Goal: Task Accomplishment & Management: Use online tool/utility

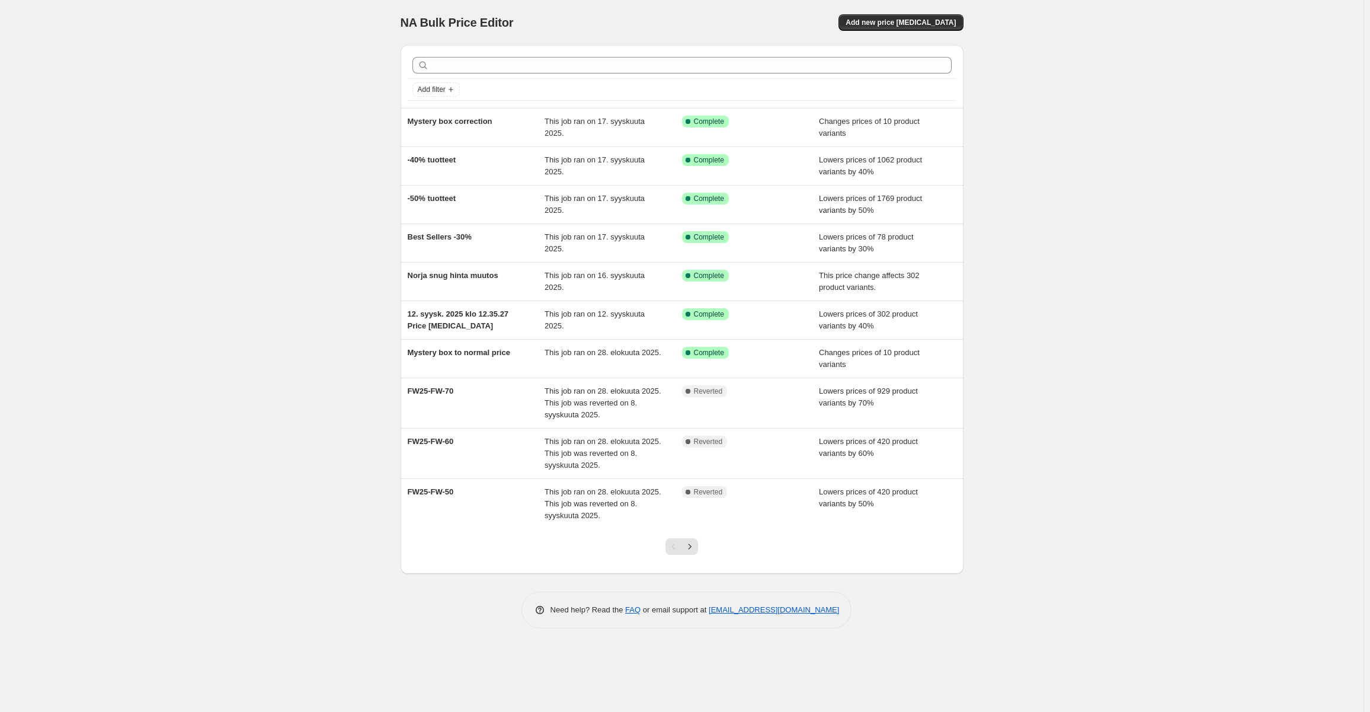
click at [896, 13] on div "NA Bulk Price Editor. This page is ready NA Bulk Price Editor Add new price cha…" at bounding box center [682, 22] width 563 height 45
click at [895, 18] on span "Add new price change job" at bounding box center [900, 22] width 110 height 9
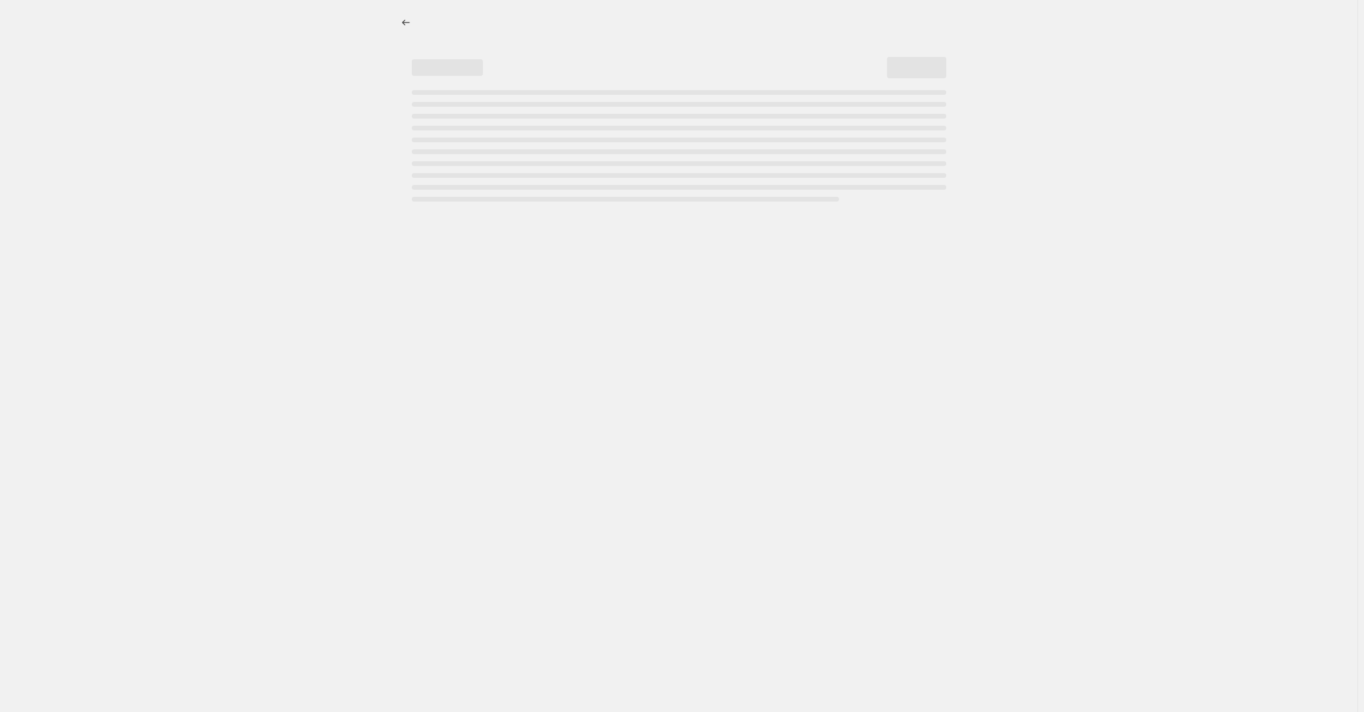
select select "percentage"
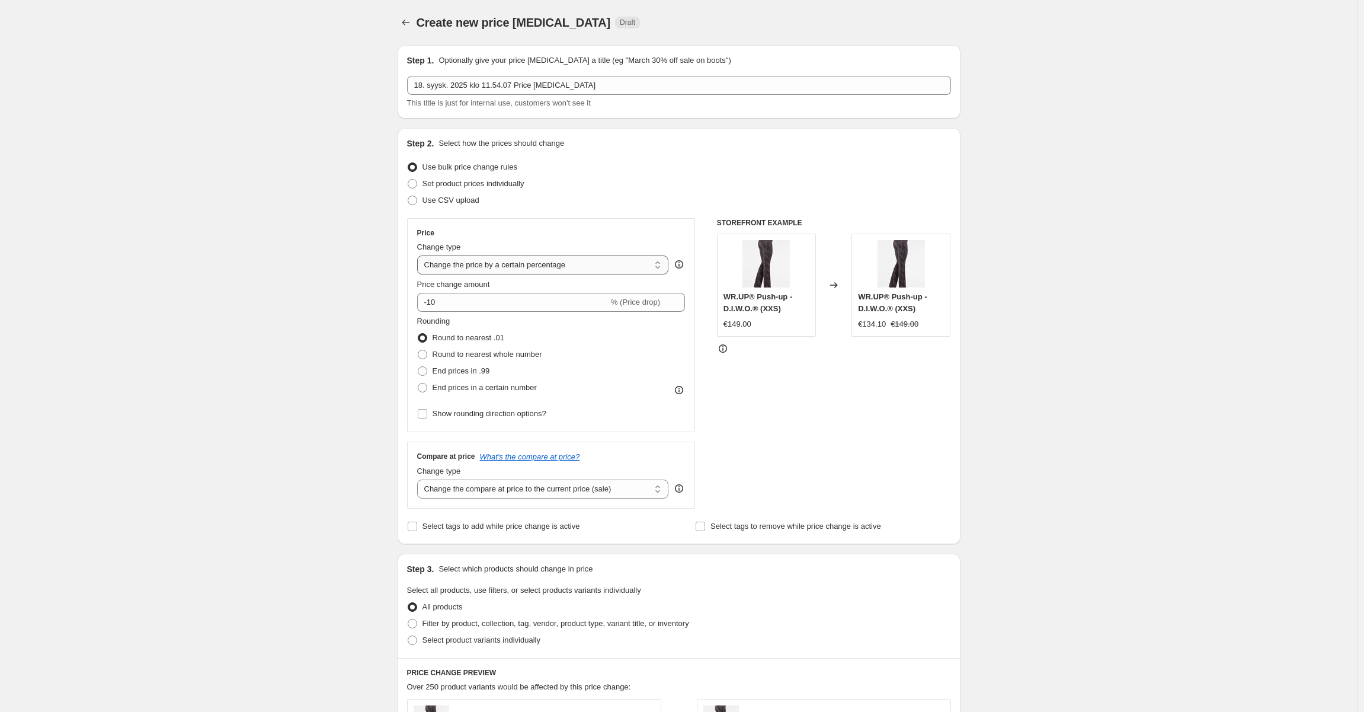
click at [565, 258] on select "Change the price to a certain amount Change the price by a certain amount Chang…" at bounding box center [543, 264] width 252 height 19
click at [382, 333] on div "Create new price change job. This page is ready Create new price change job Dra…" at bounding box center [678, 625] width 1357 height 1251
click at [513, 270] on select "Change the price to a certain amount Change the price by a certain amount Chang…" at bounding box center [543, 264] width 252 height 19
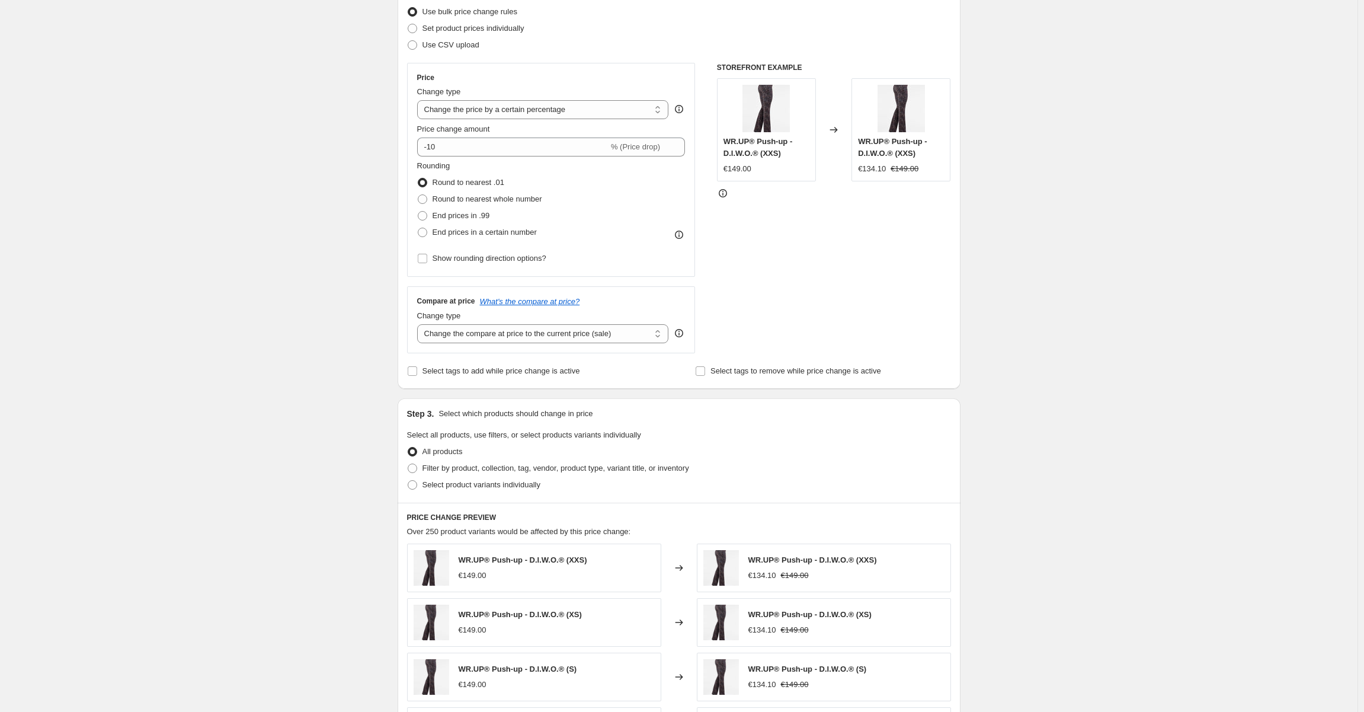
scroll to position [296, 0]
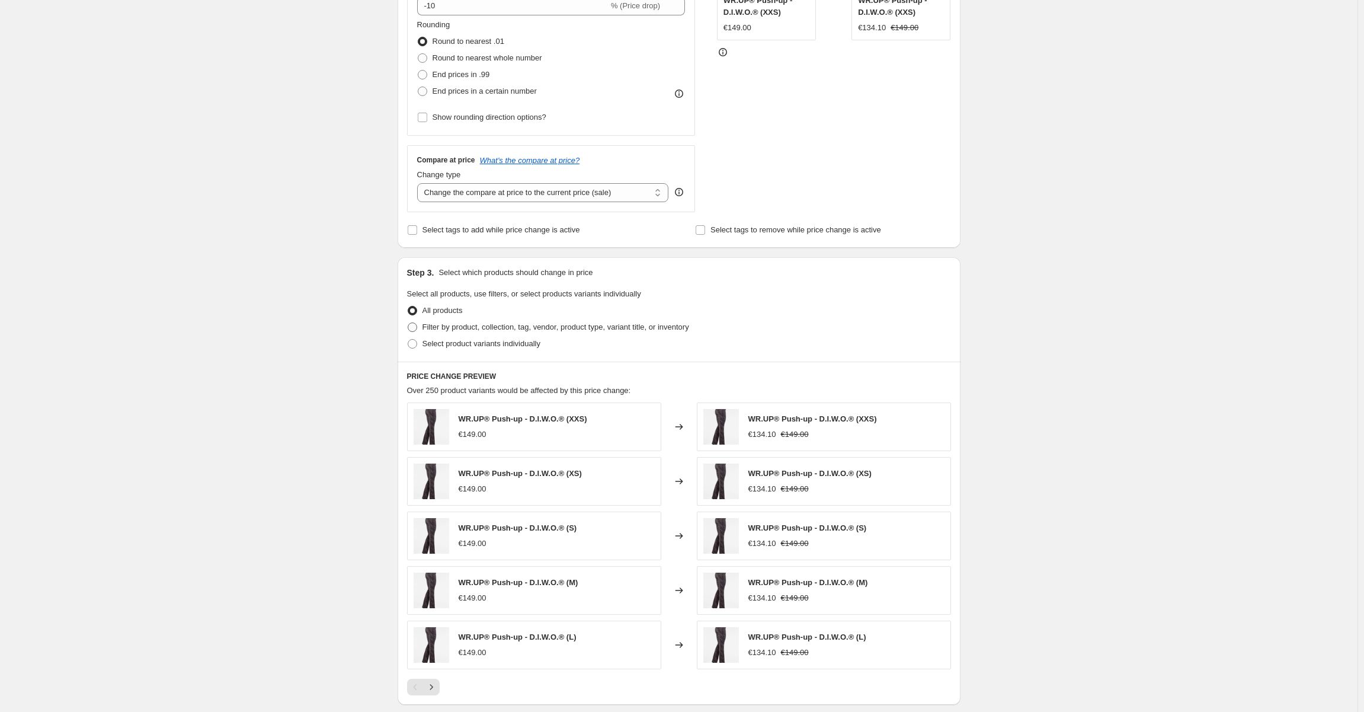
click at [492, 328] on span "Filter by product, collection, tag, vendor, product type, variant title, or inv…" at bounding box center [555, 326] width 267 height 9
click at [408, 323] on input "Filter by product, collection, tag, vendor, product type, variant title, or inv…" at bounding box center [408, 322] width 1 height 1
radio input "true"
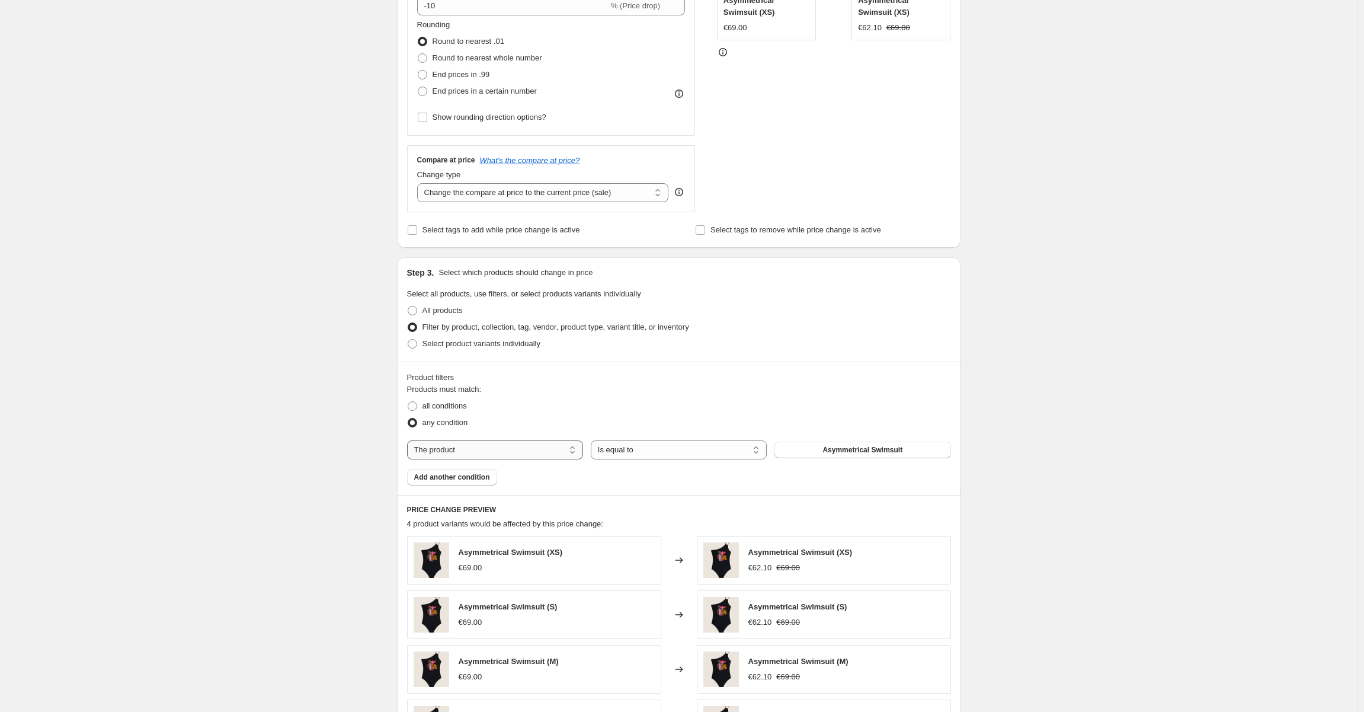
click at [566, 455] on select "The product The product's collection The product's tag The product's vendor The…" at bounding box center [495, 449] width 176 height 19
select select "collection"
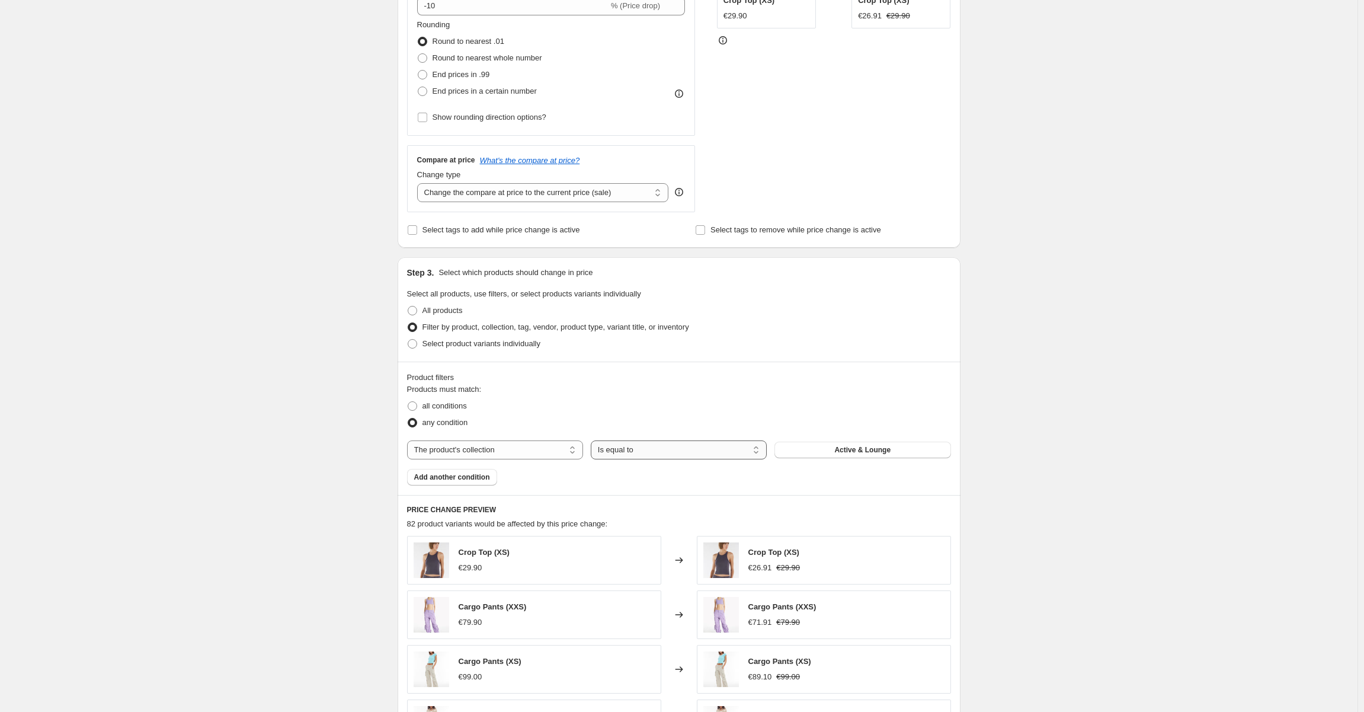
click at [699, 444] on select "Is equal to Is not equal to" at bounding box center [679, 449] width 176 height 19
click at [852, 449] on span "Active & Lounge" at bounding box center [862, 449] width 56 height 9
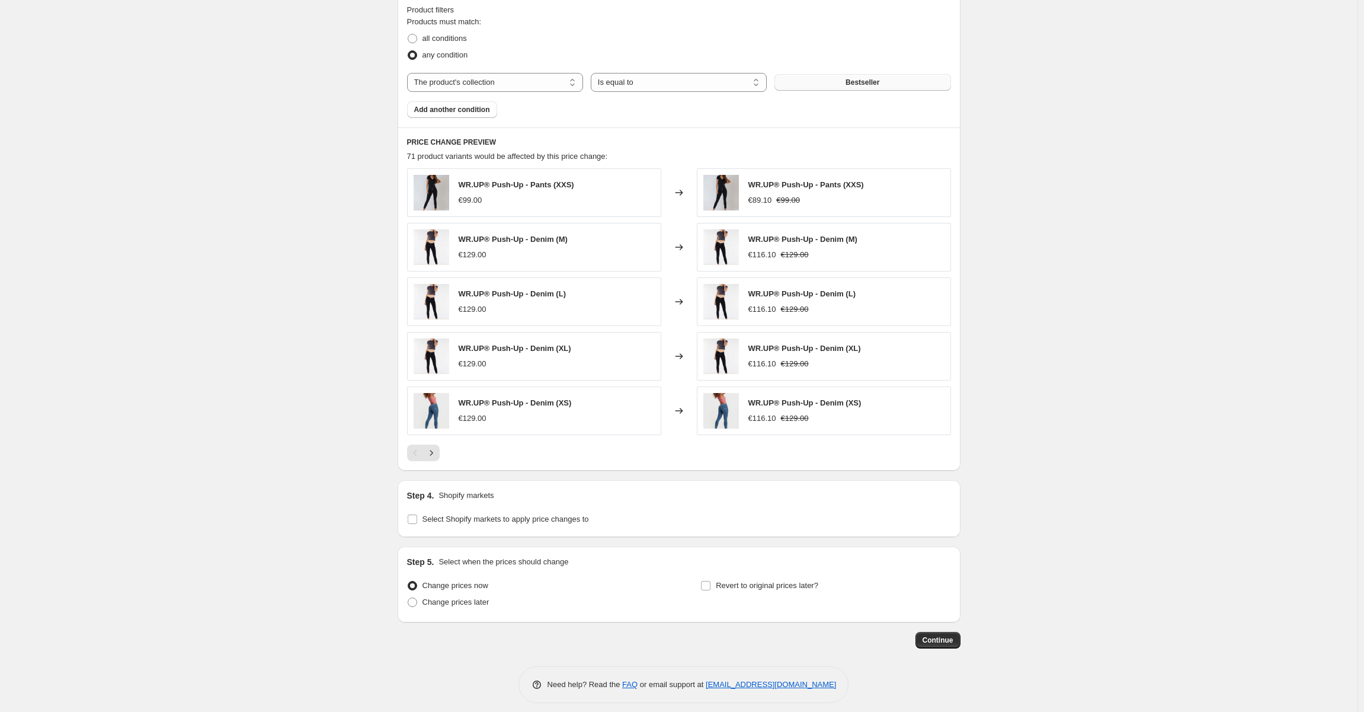
scroll to position [669, 0]
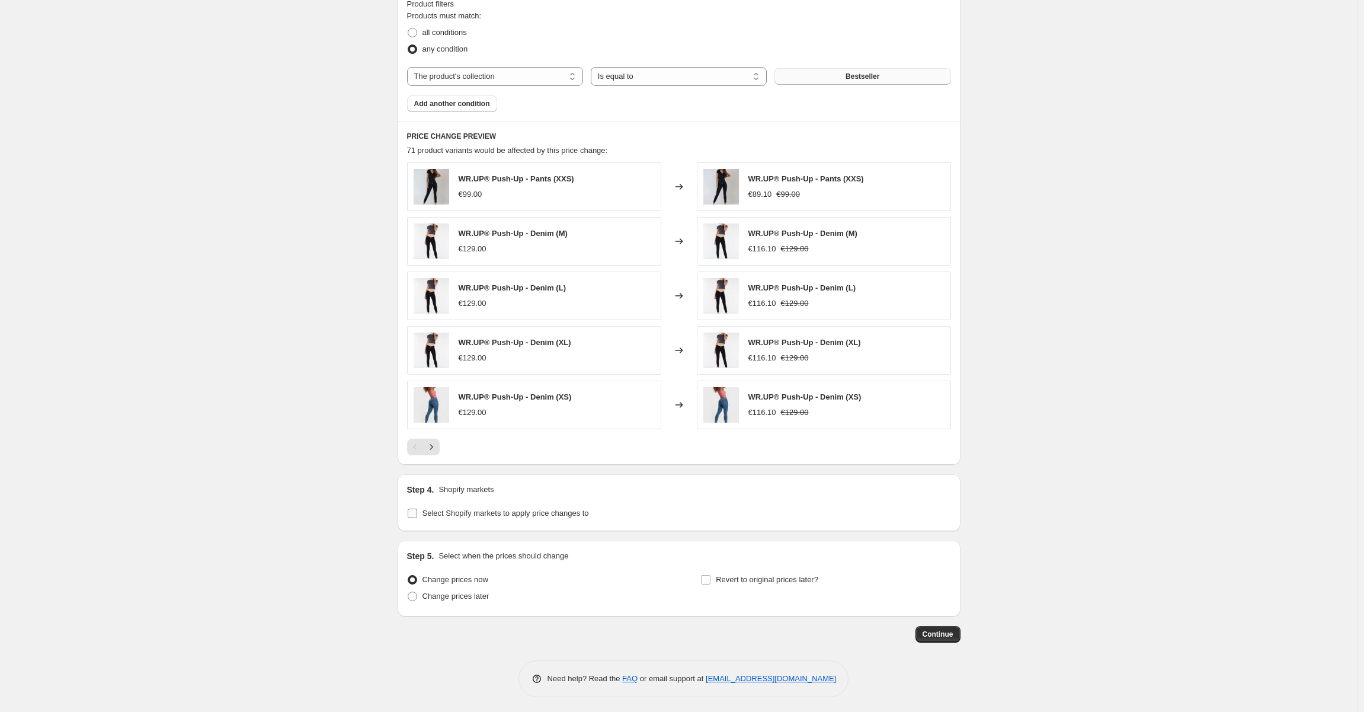
click at [455, 515] on span "Select Shopify markets to apply price changes to" at bounding box center [505, 513] width 166 height 12
click at [417, 515] on input "Select Shopify markets to apply price changes to" at bounding box center [412, 512] width 9 height 9
checkbox input "true"
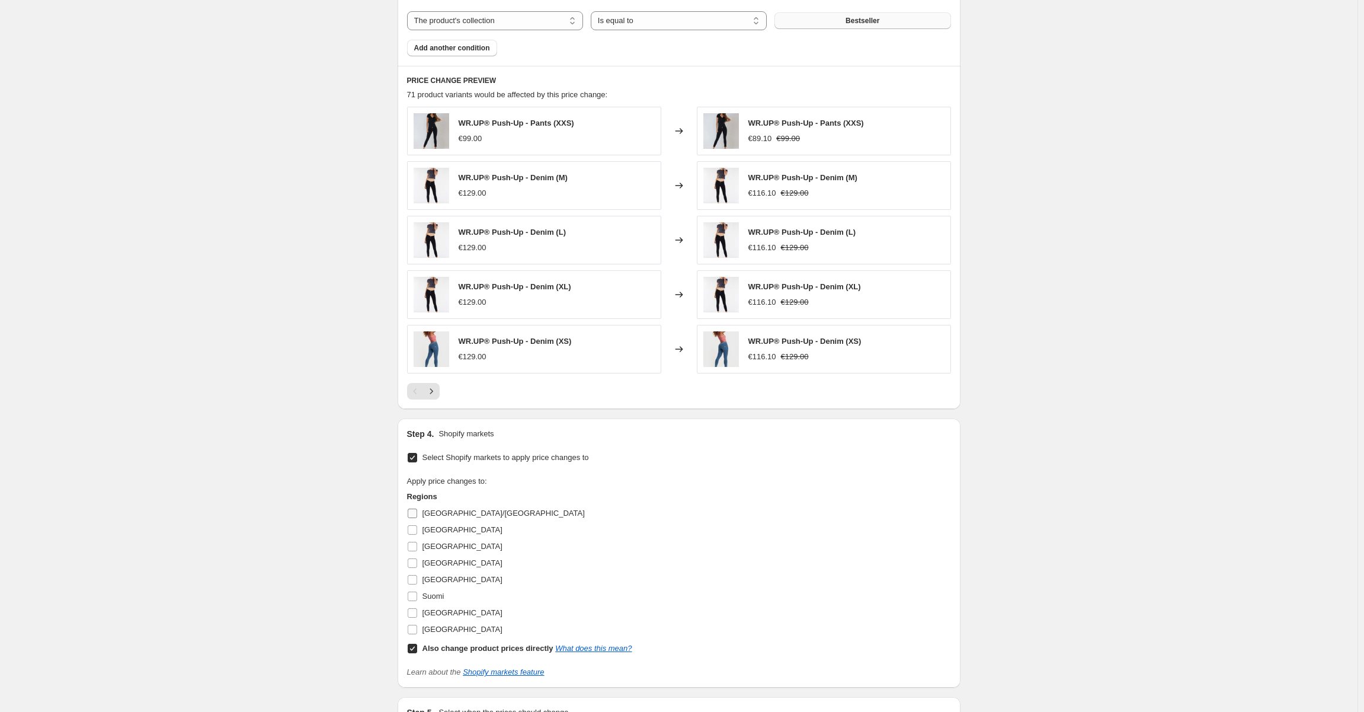
scroll to position [847, 0]
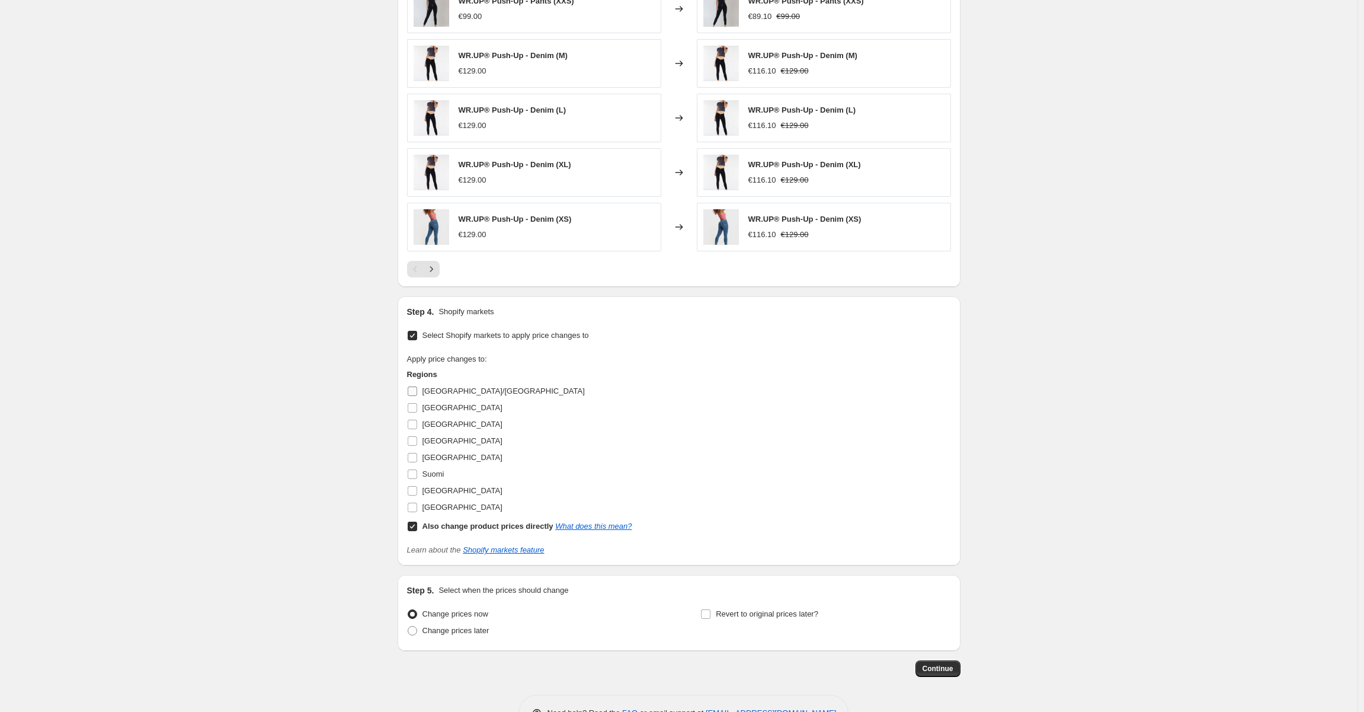
click at [415, 389] on input "AUSTRIA/GERMANY" at bounding box center [412, 390] width 9 height 9
checkbox input "true"
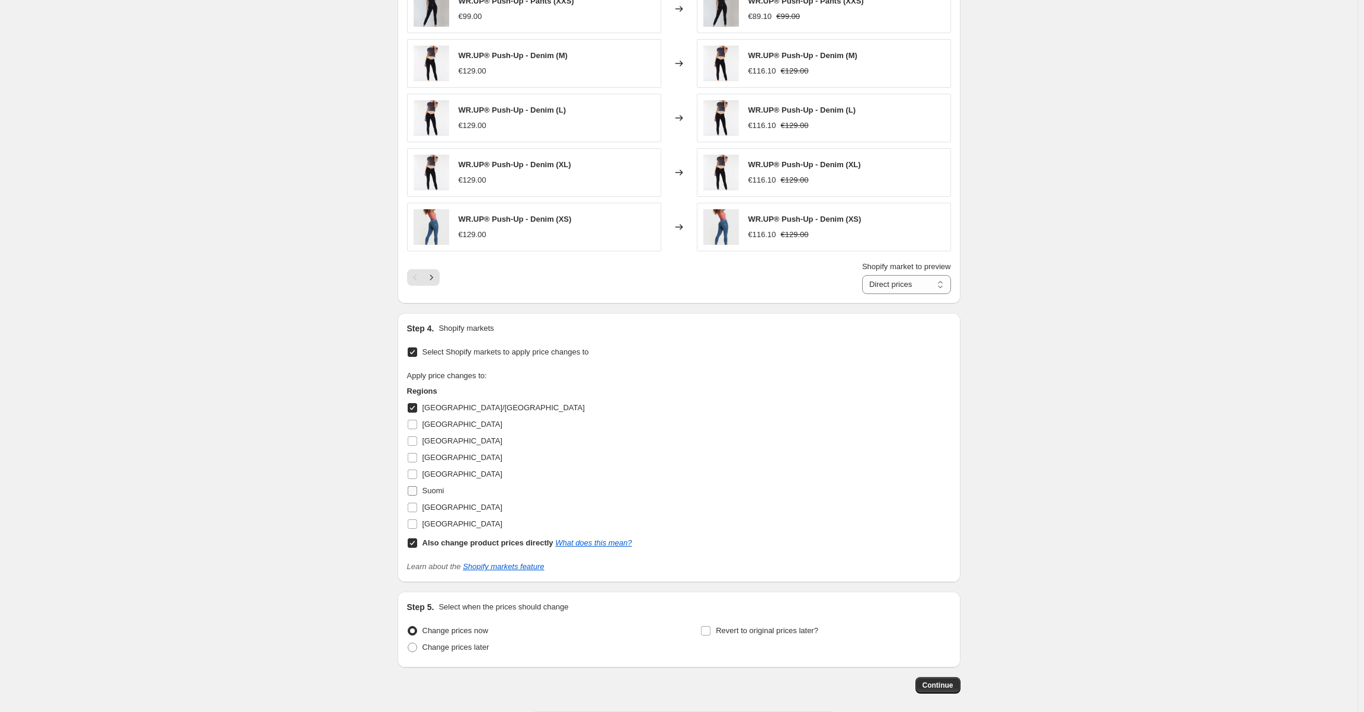
click at [412, 491] on input "Suomi" at bounding box center [412, 490] width 9 height 9
checkbox input "true"
click at [416, 544] on input "Also change product prices directly What does this mean?" at bounding box center [412, 542] width 9 height 9
checkbox input "false"
select select "99453829444"
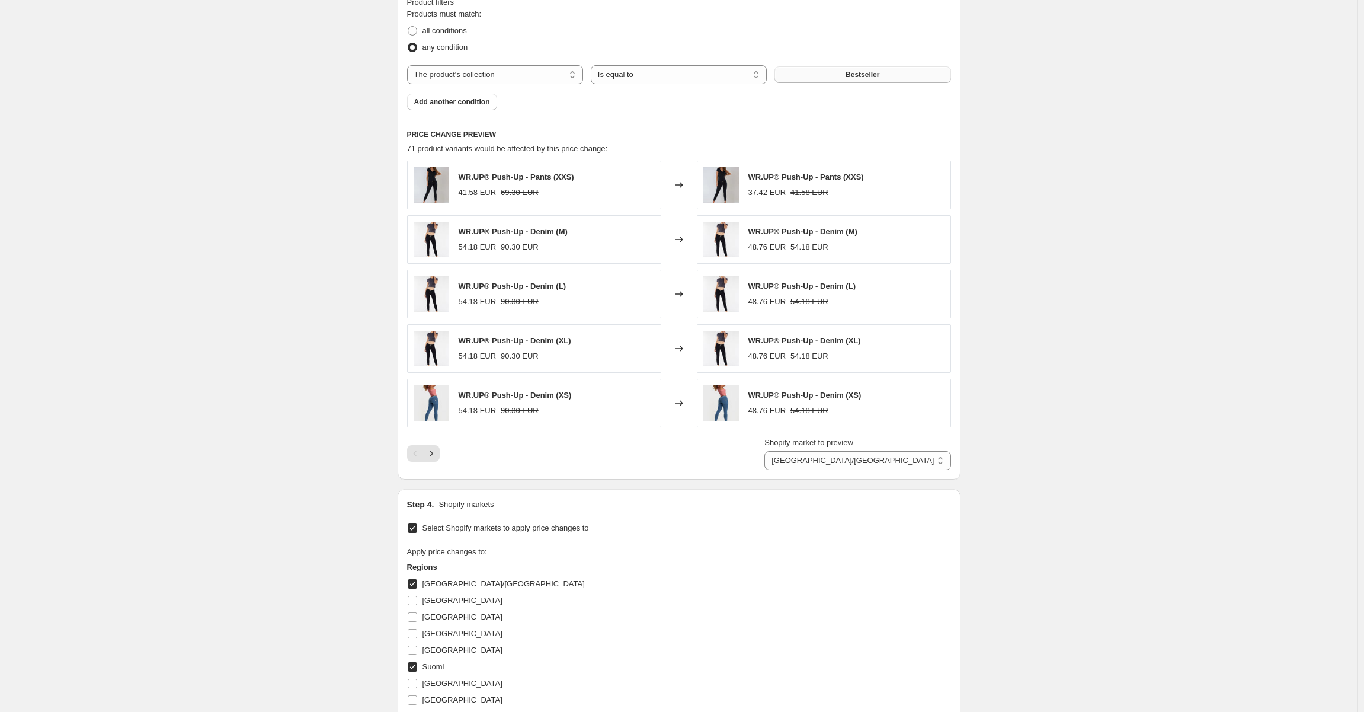
scroll to position [729, 0]
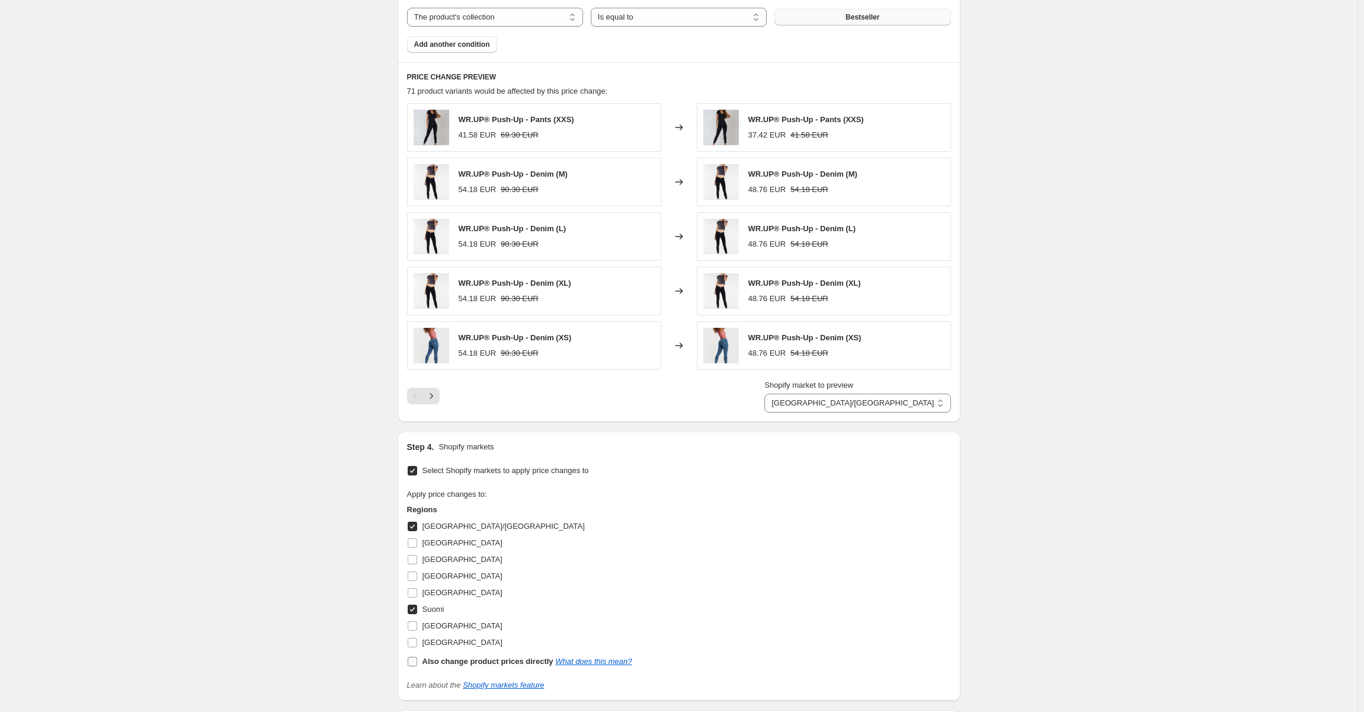
click at [412, 661] on input "Also change product prices directly What does this mean?" at bounding box center [412, 660] width 9 height 9
checkbox input "true"
select select "direct"
click at [415, 656] on input "Also change product prices directly What does this mean?" at bounding box center [412, 660] width 9 height 9
checkbox input "false"
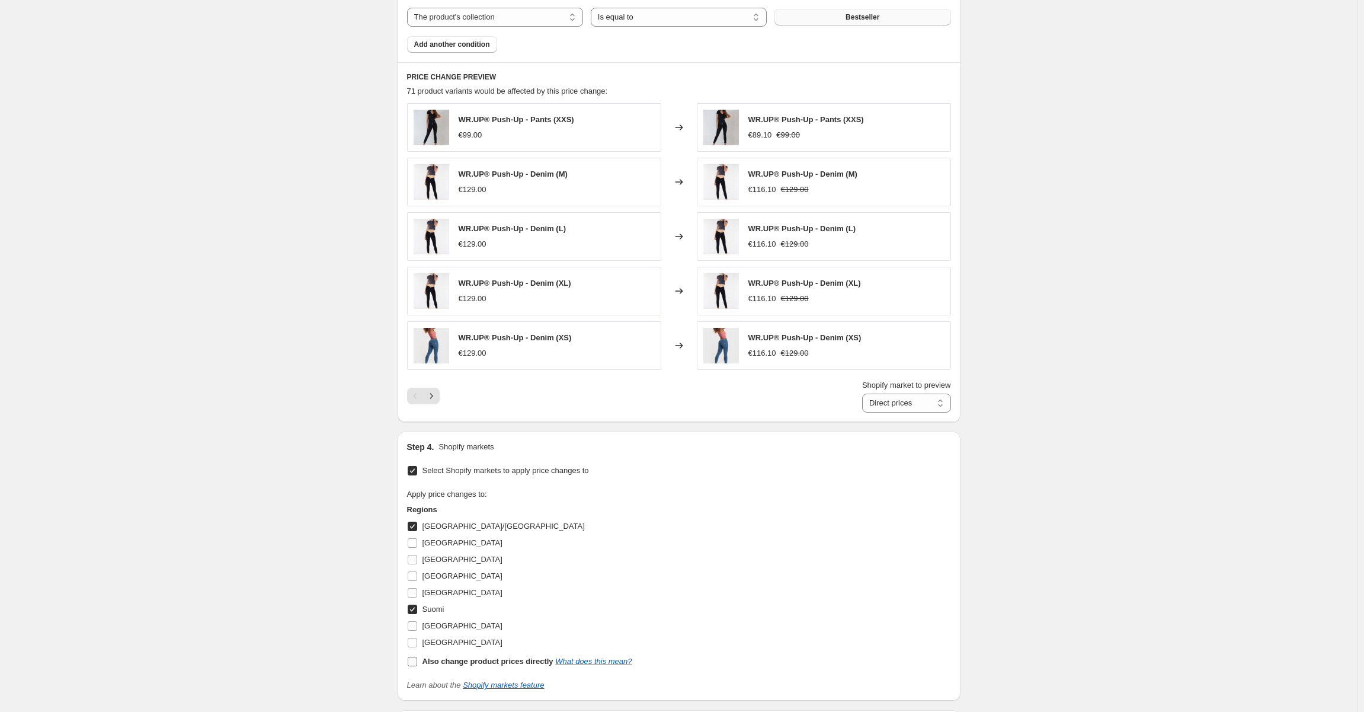
select select "99453829444"
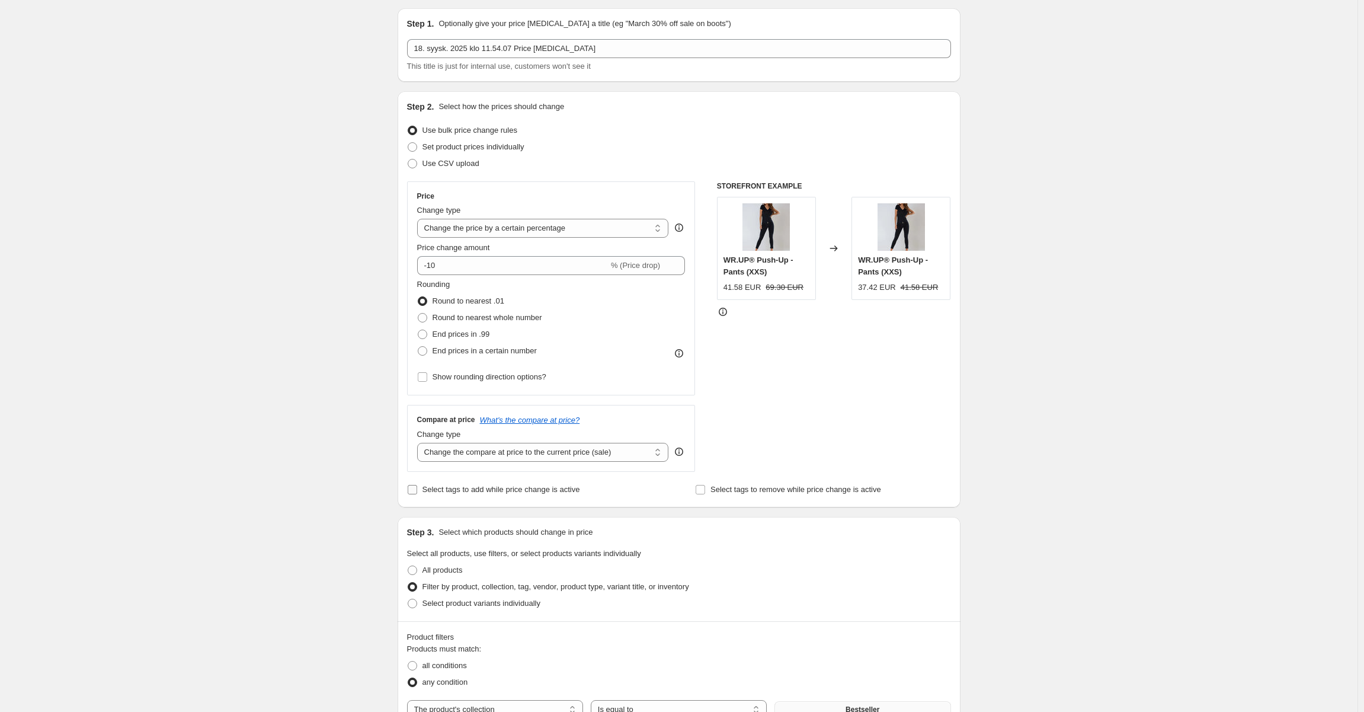
scroll to position [0, 0]
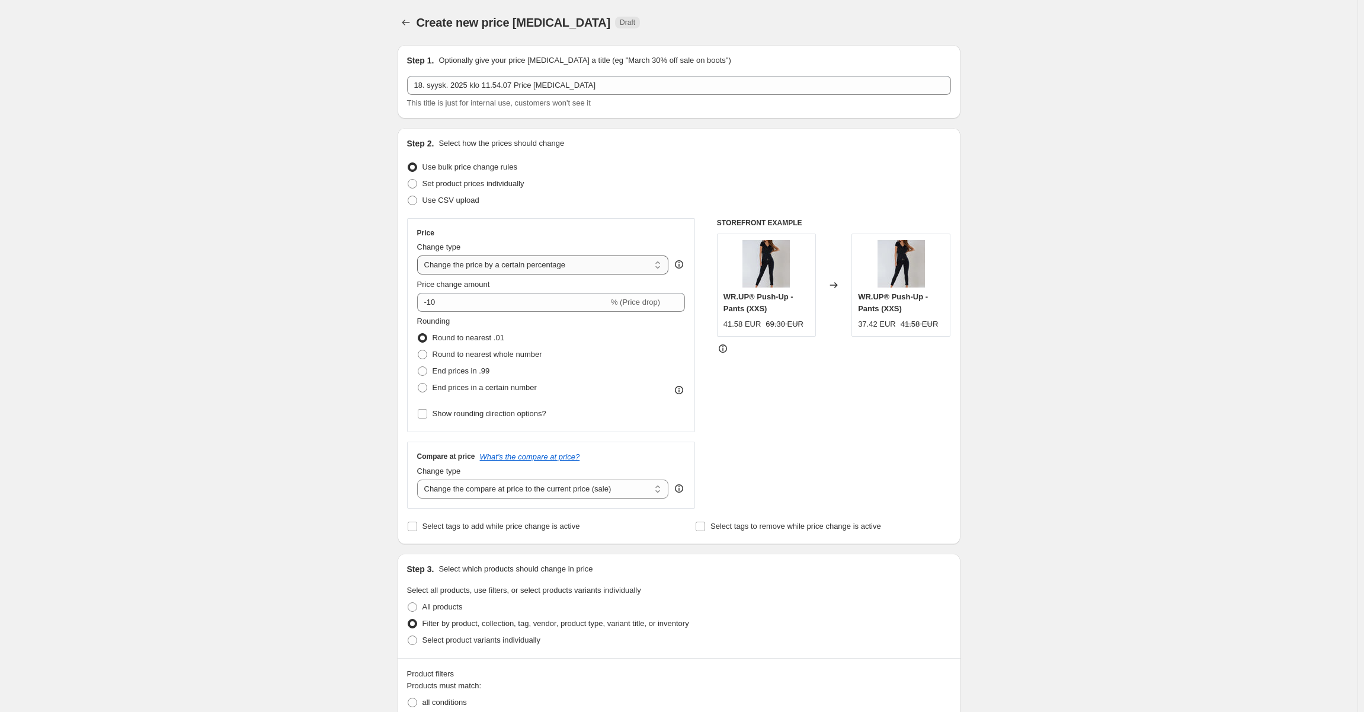
click at [492, 262] on select "Change the price to a certain amount Change the price by a certain amount Chang…" at bounding box center [543, 264] width 252 height 19
click at [502, 180] on span "Set product prices individually" at bounding box center [473, 183] width 102 height 9
click at [408, 180] on input "Set product prices individually" at bounding box center [408, 179] width 1 height 1
radio input "true"
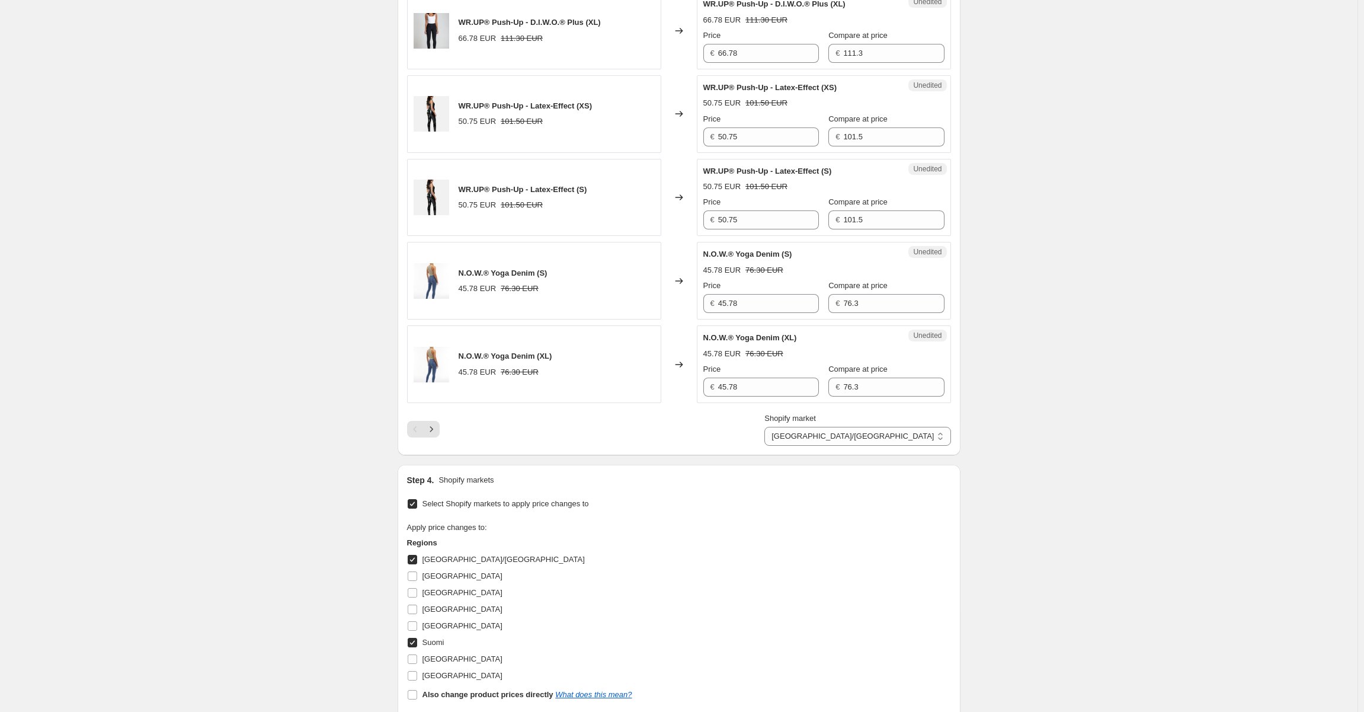
scroll to position [1988, 0]
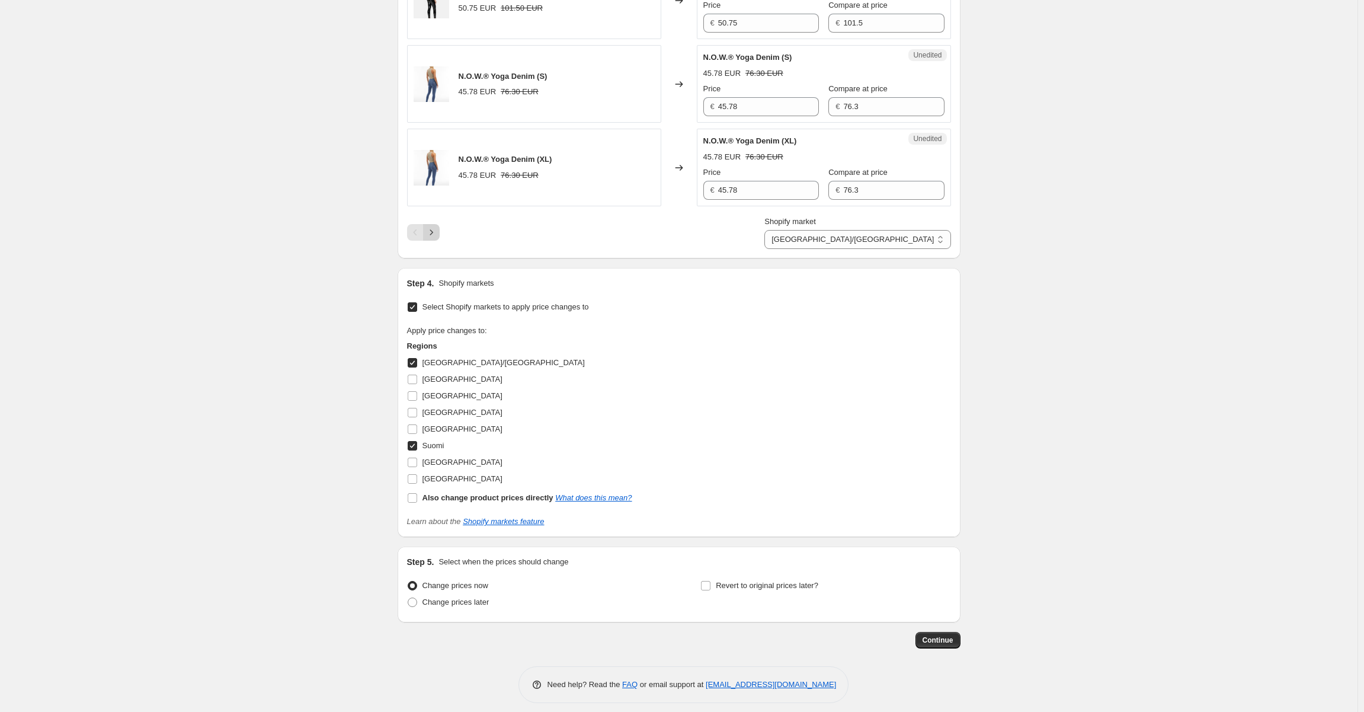
click at [437, 228] on icon "Next" at bounding box center [431, 232] width 12 height 12
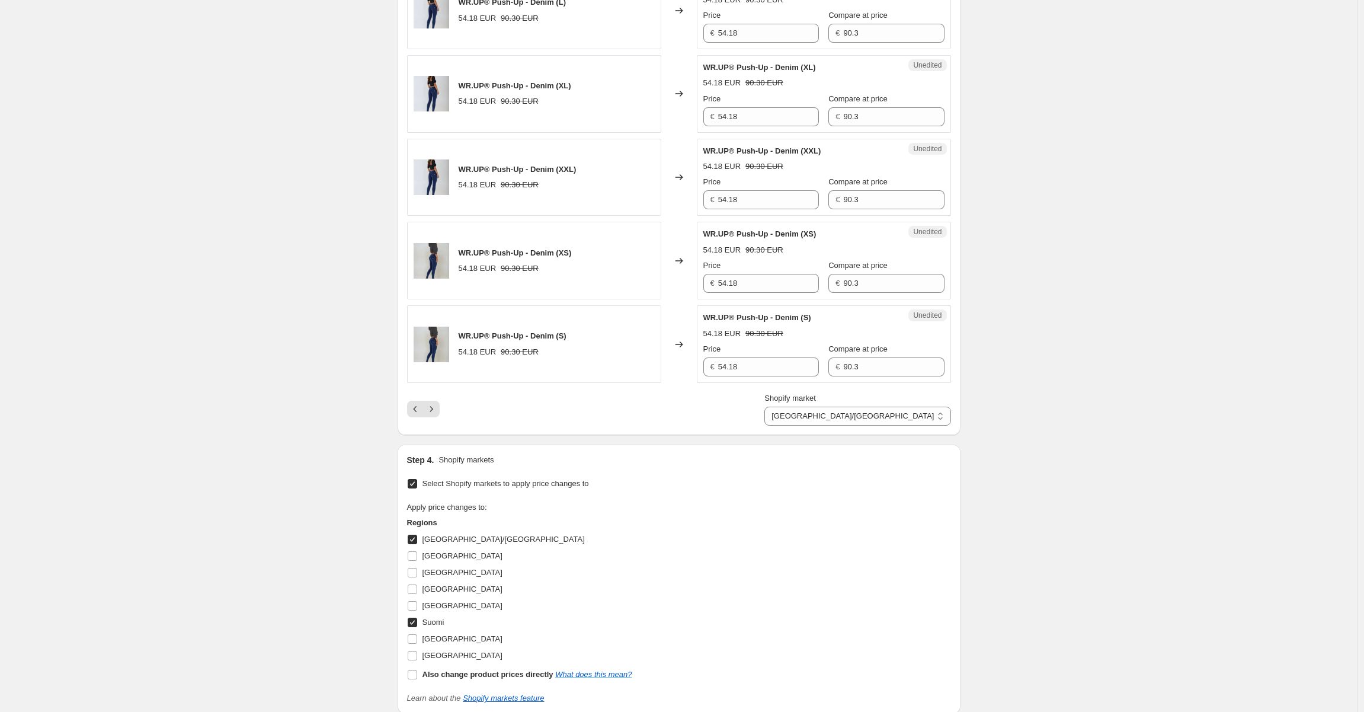
scroll to position [1751, 0]
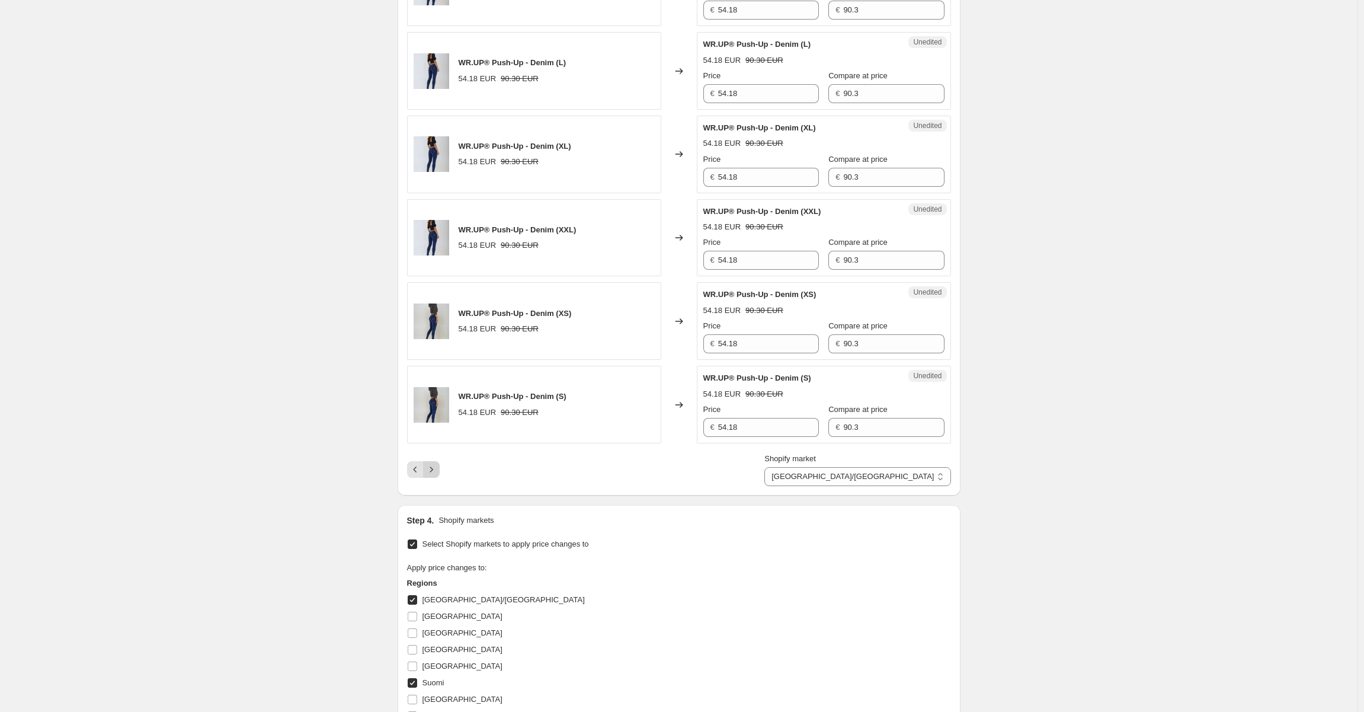
click at [437, 463] on icon "Next" at bounding box center [431, 469] width 12 height 12
click at [440, 461] on button "Next" at bounding box center [431, 469] width 17 height 17
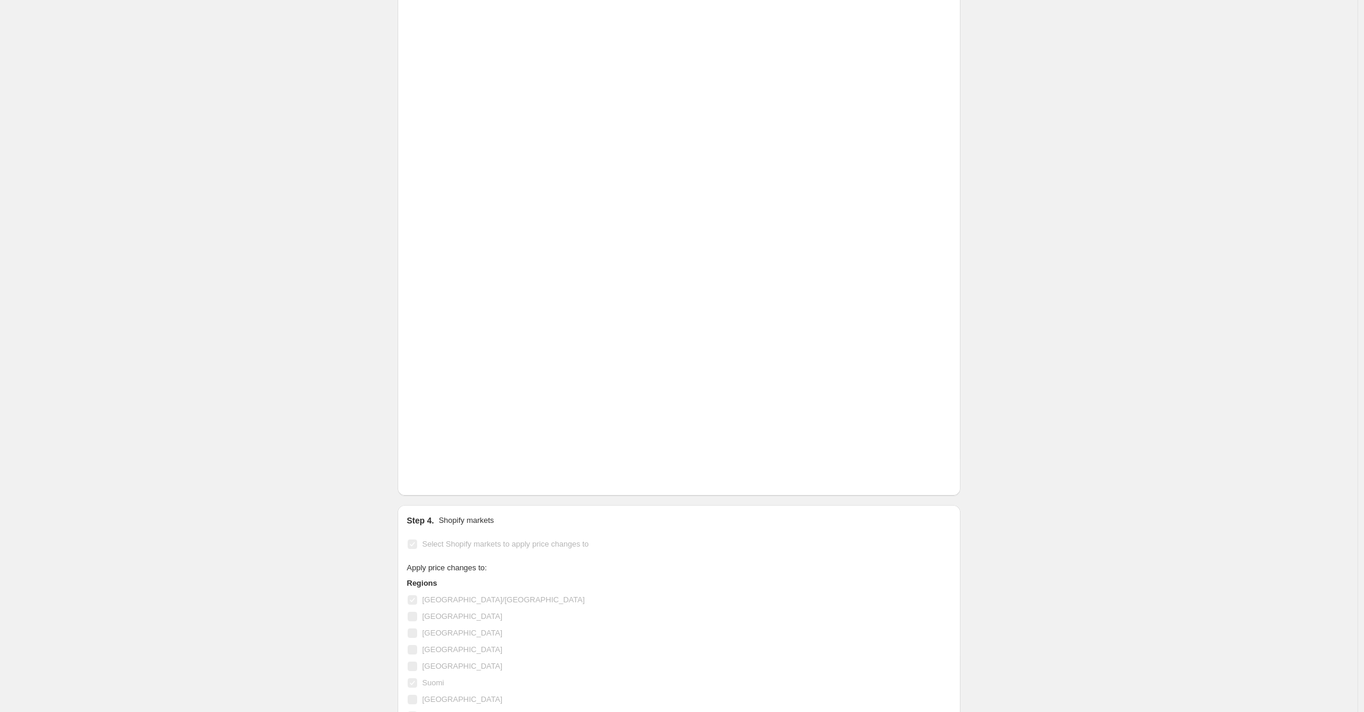
scroll to position [1241, 0]
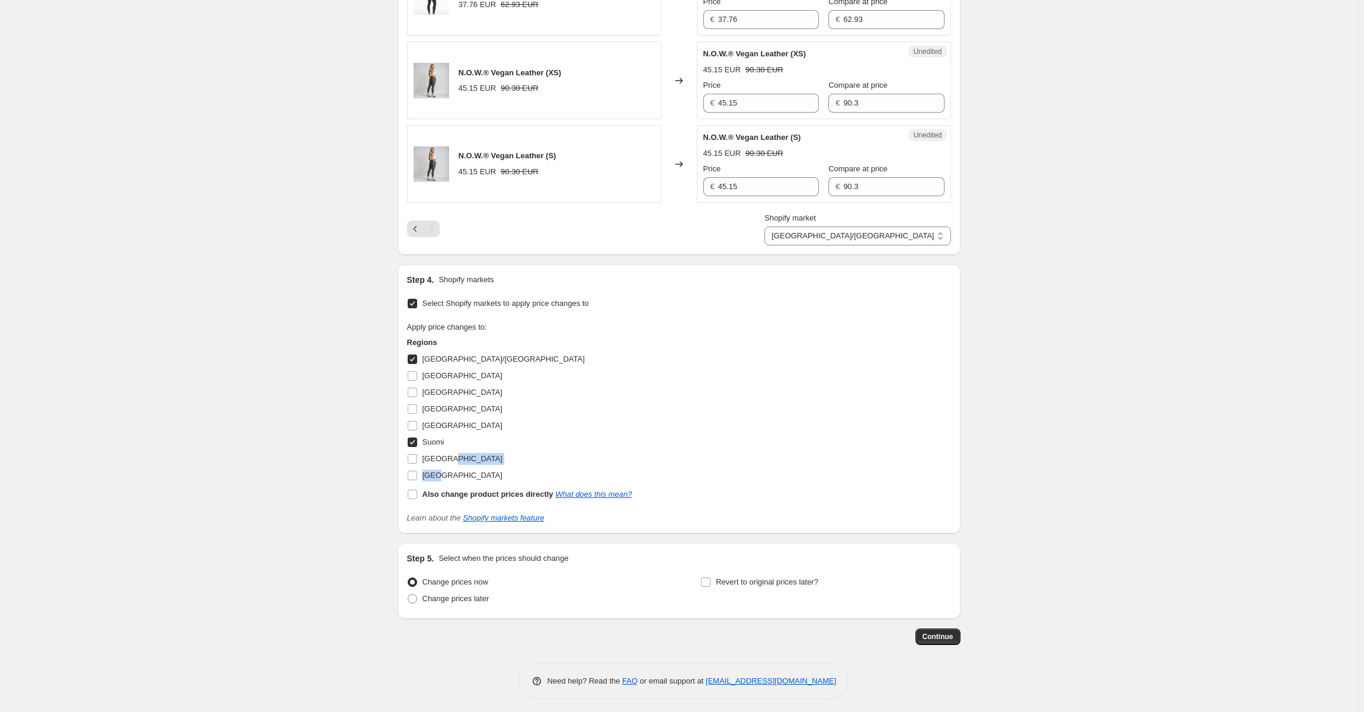
drag, startPoint x: 438, startPoint y: 464, endPoint x: 515, endPoint y: 446, distance: 78.7
click at [515, 446] on div "Regions AUSTRIA/GERMANY Denmark Norway Poland SWEDEN Suomi estonia france Also …" at bounding box center [519, 420] width 225 height 166
click at [421, 228] on icon "Previous" at bounding box center [415, 229] width 12 height 12
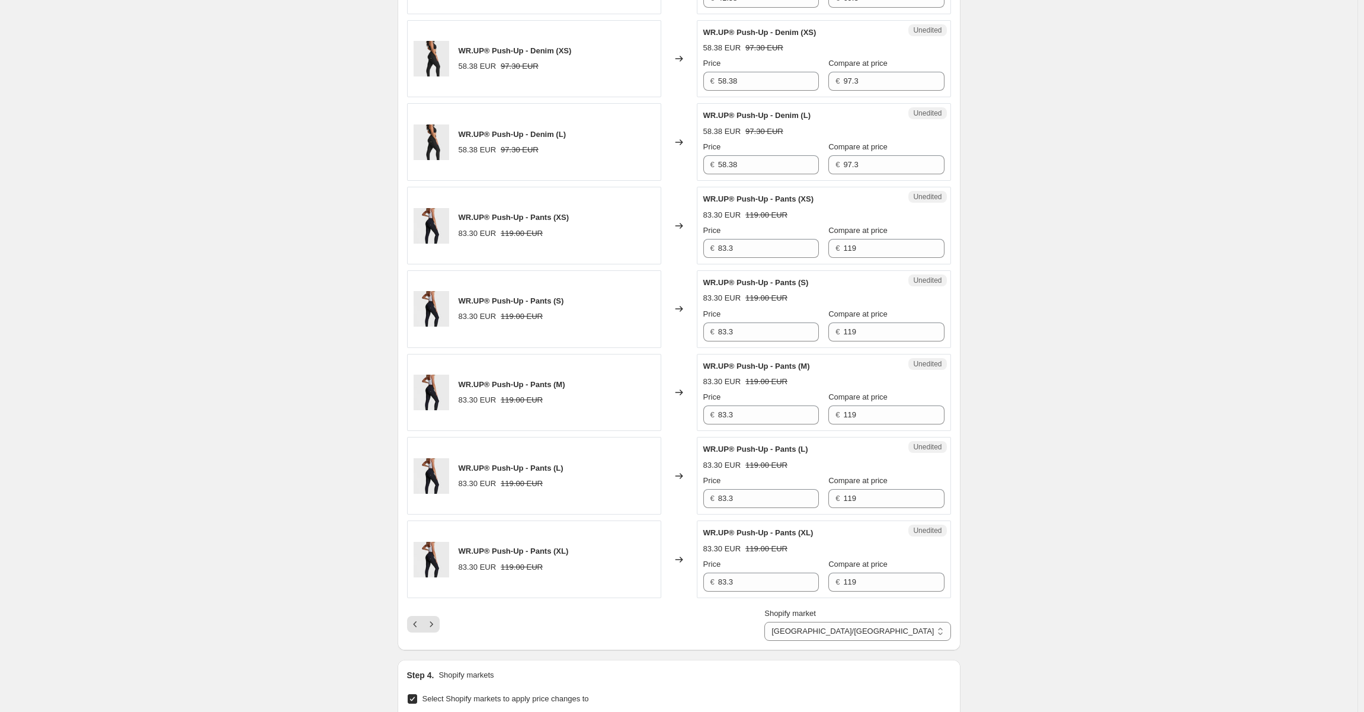
scroll to position [1952, 0]
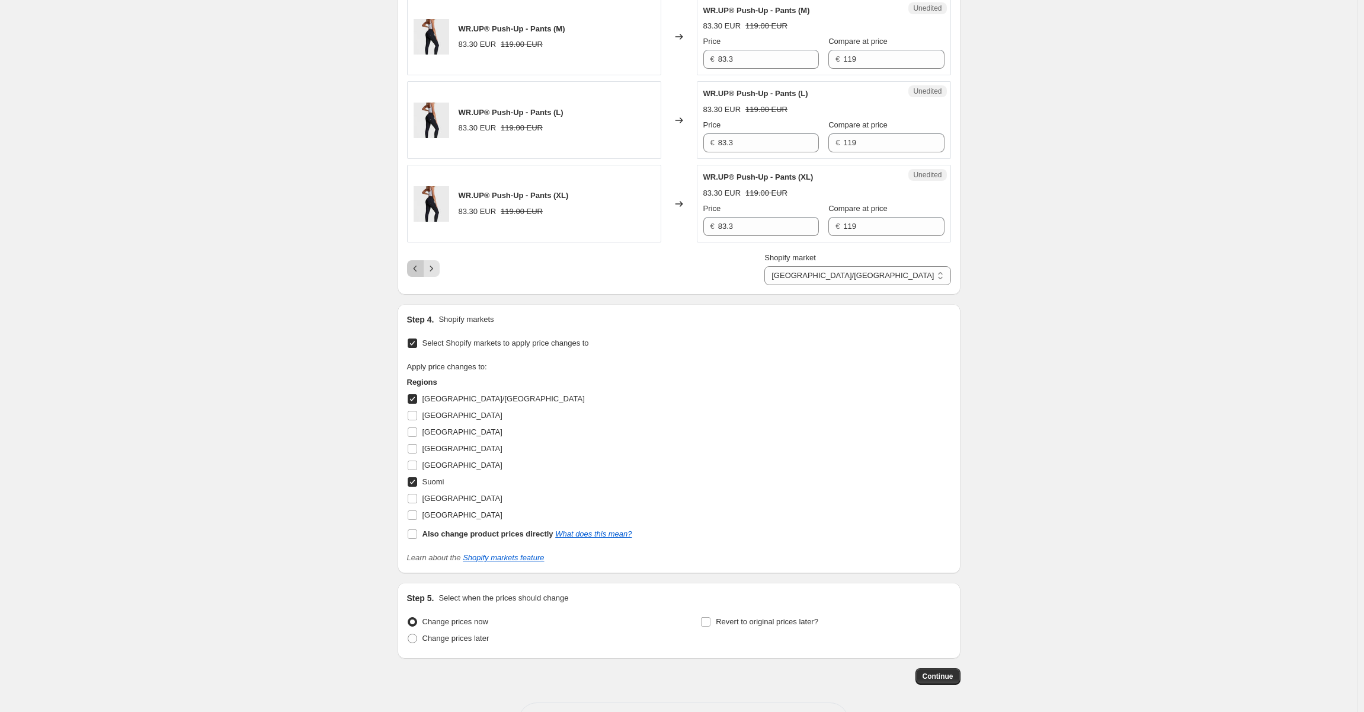
click at [421, 262] on icon "Previous" at bounding box center [415, 268] width 12 height 12
click at [415, 265] on icon "Previous" at bounding box center [415, 268] width 12 height 12
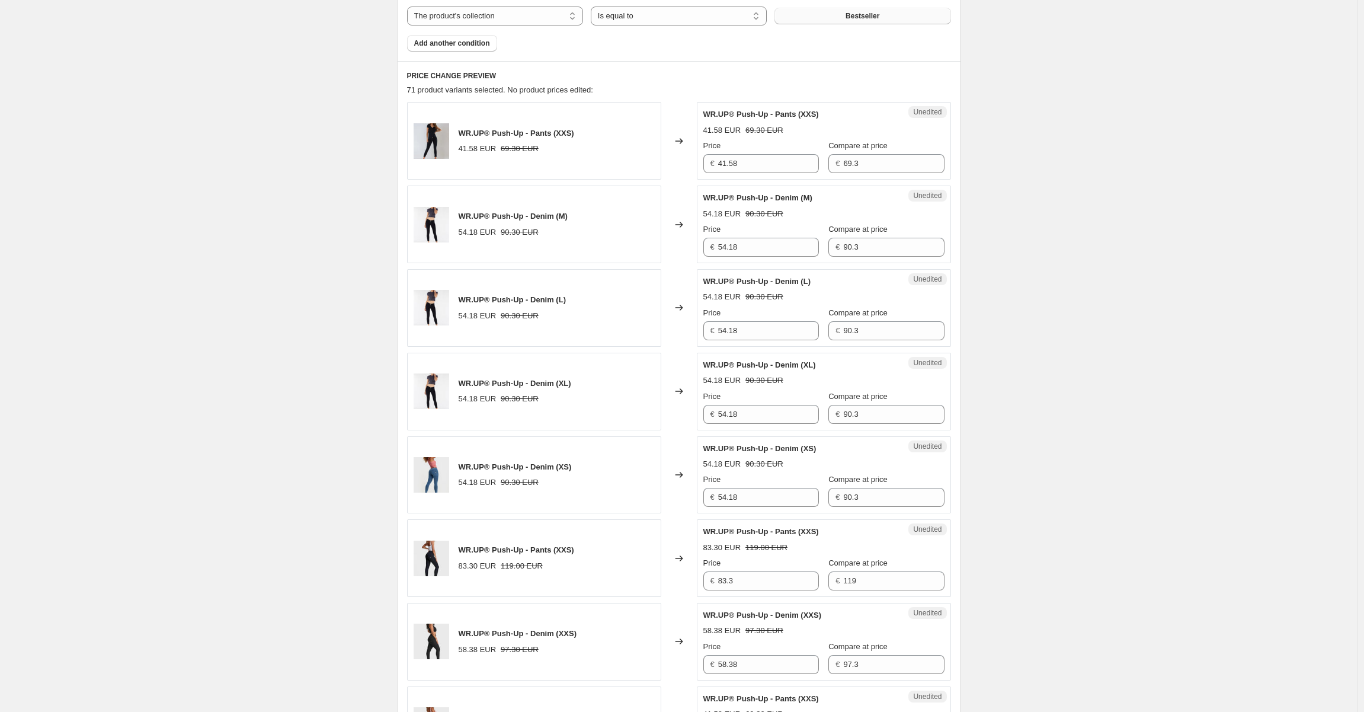
scroll to position [412, 0]
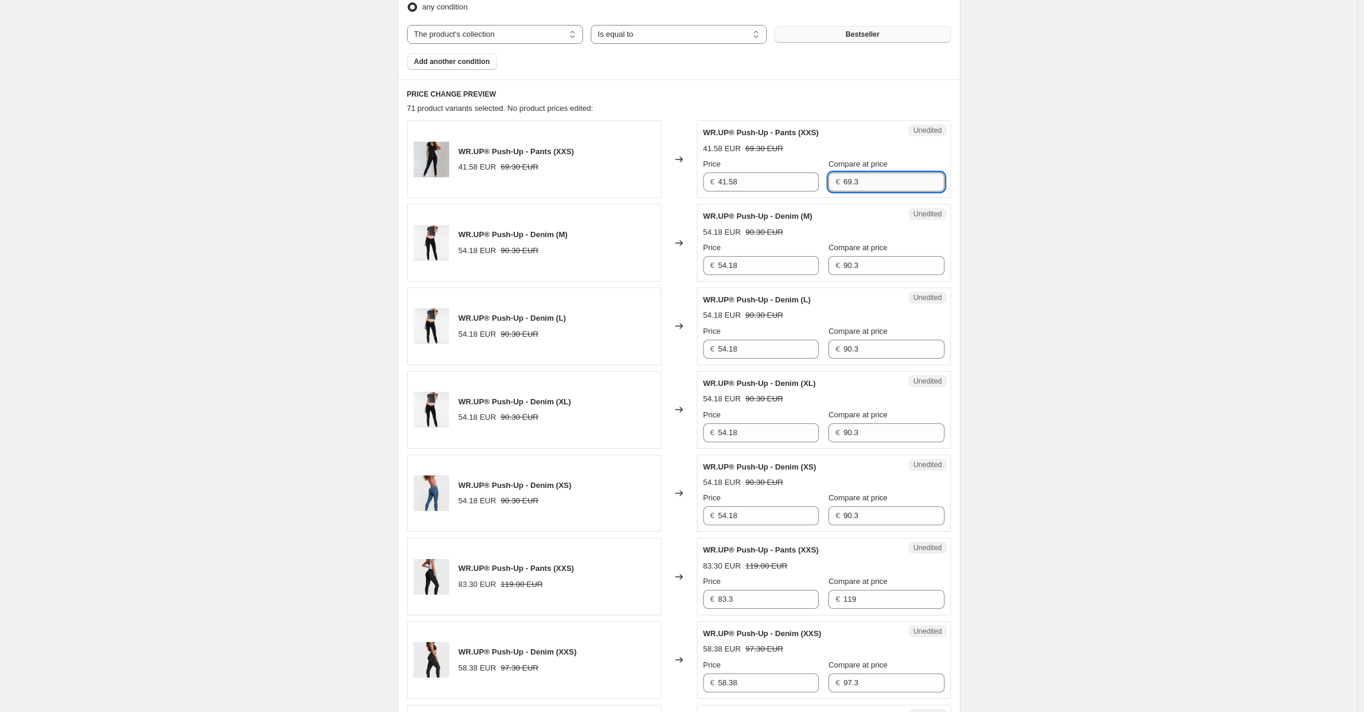
click at [843, 178] on input "69.3" at bounding box center [893, 181] width 101 height 19
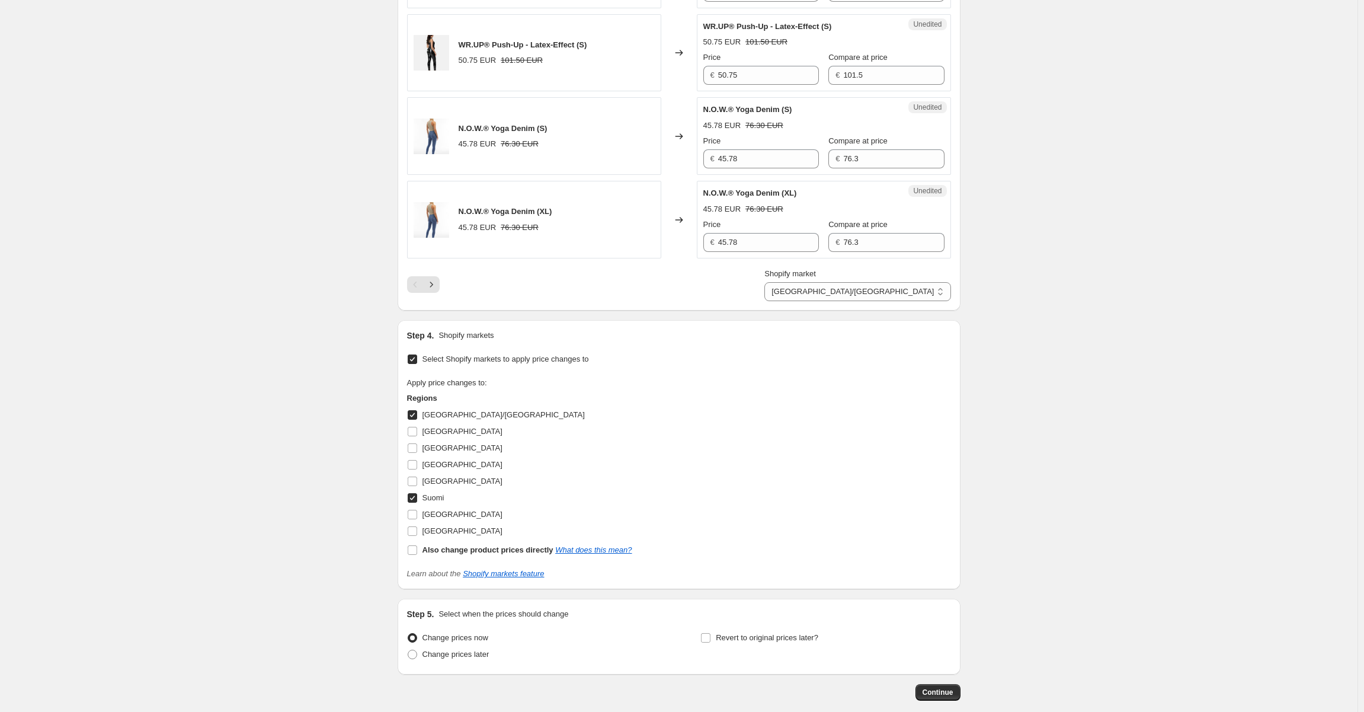
scroll to position [1988, 0]
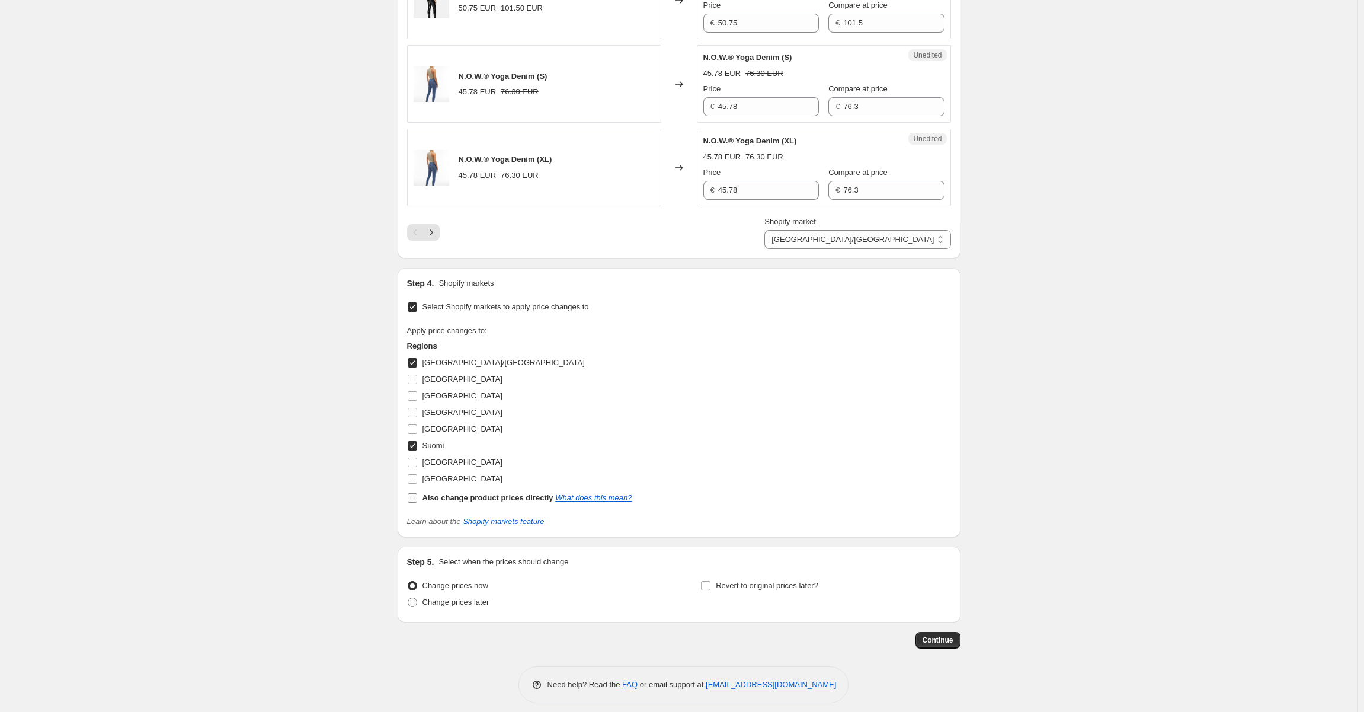
click at [412, 493] on input "Also change product prices directly What does this mean?" at bounding box center [412, 497] width 9 height 9
checkbox input "true"
select select "direct"
click at [919, 230] on select "Direct prices AUSTRIA/GERMANY Suomi" at bounding box center [917, 239] width 66 height 19
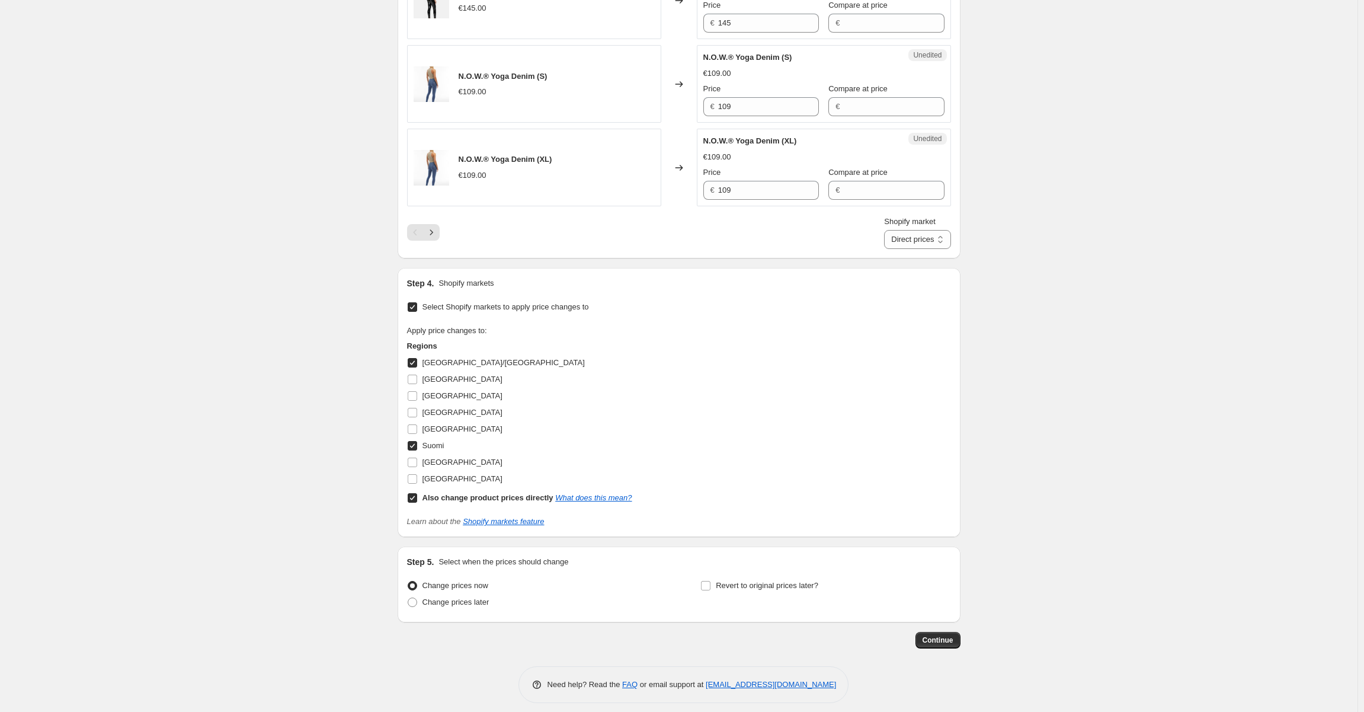
click at [415, 441] on input "Suomi" at bounding box center [412, 445] width 9 height 9
checkbox input "true"
click at [418, 492] on span at bounding box center [412, 497] width 11 height 11
click at [417, 493] on input "Also change product prices directly What does this mean?" at bounding box center [412, 497] width 9 height 9
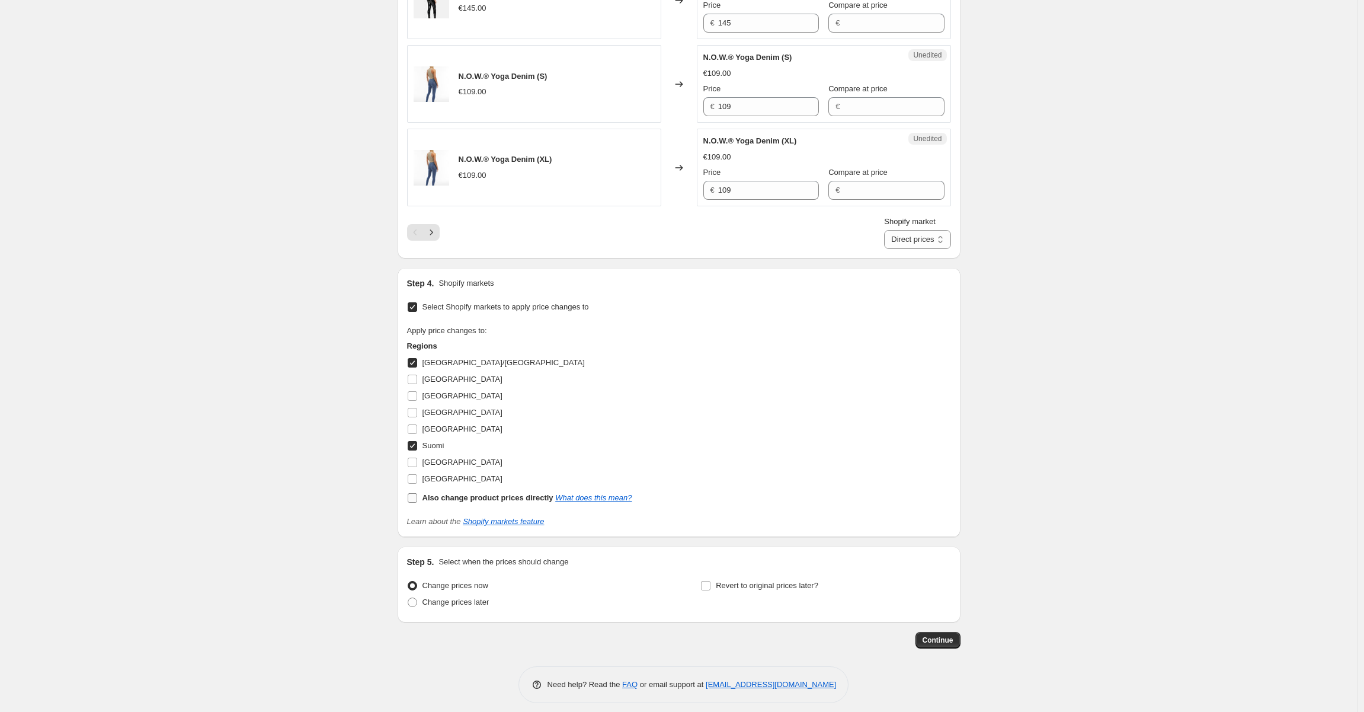
checkbox input "false"
select select "99453829444"
click at [941, 235] on select "AUSTRIA/GERMANY Suomi" at bounding box center [857, 239] width 186 height 19
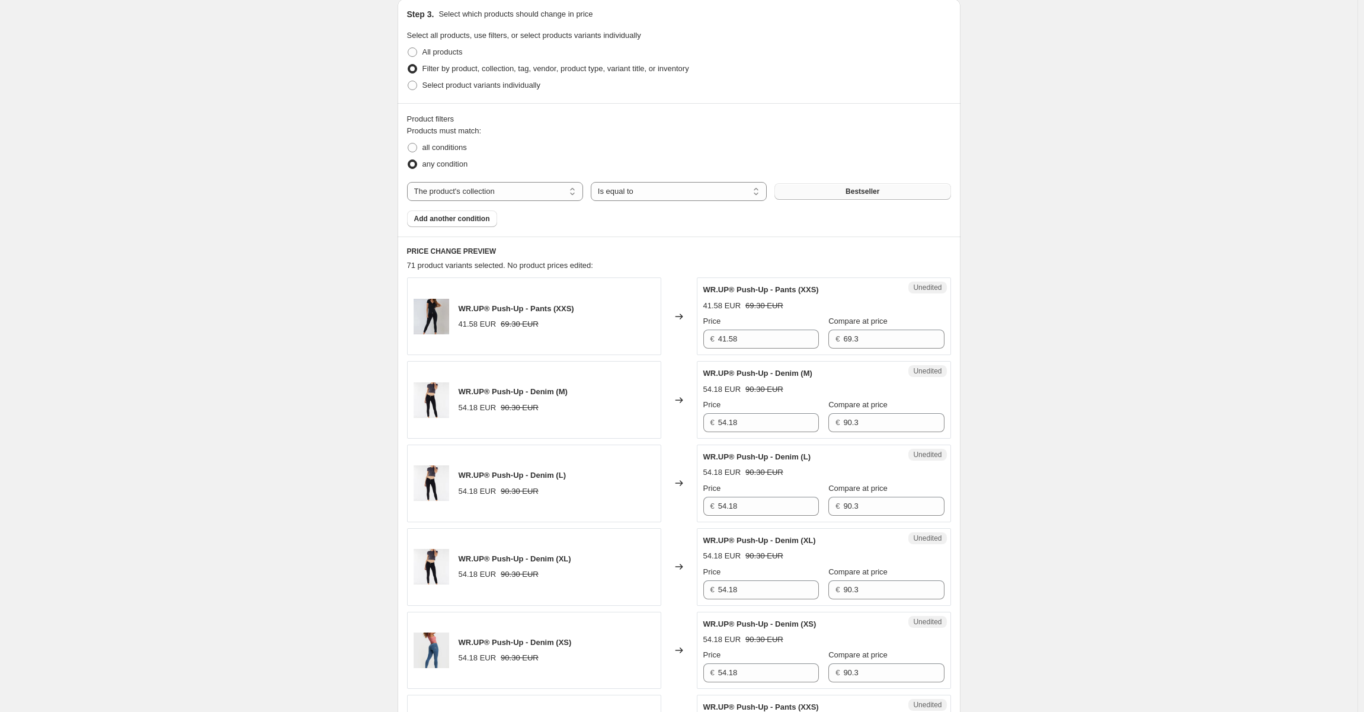
scroll to position [270, 0]
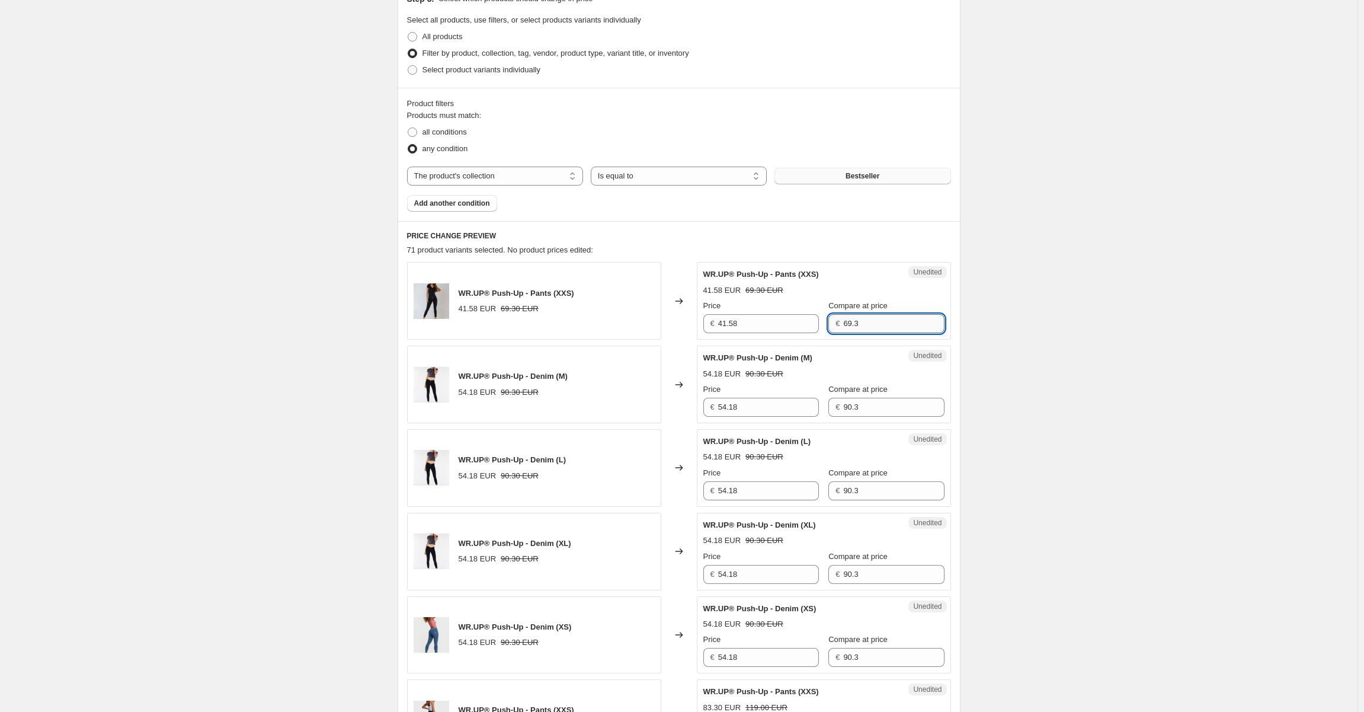
click at [847, 322] on input "69.3" at bounding box center [893, 323] width 101 height 19
type input "99"
click at [738, 319] on input "41.58" at bounding box center [768, 323] width 101 height 19
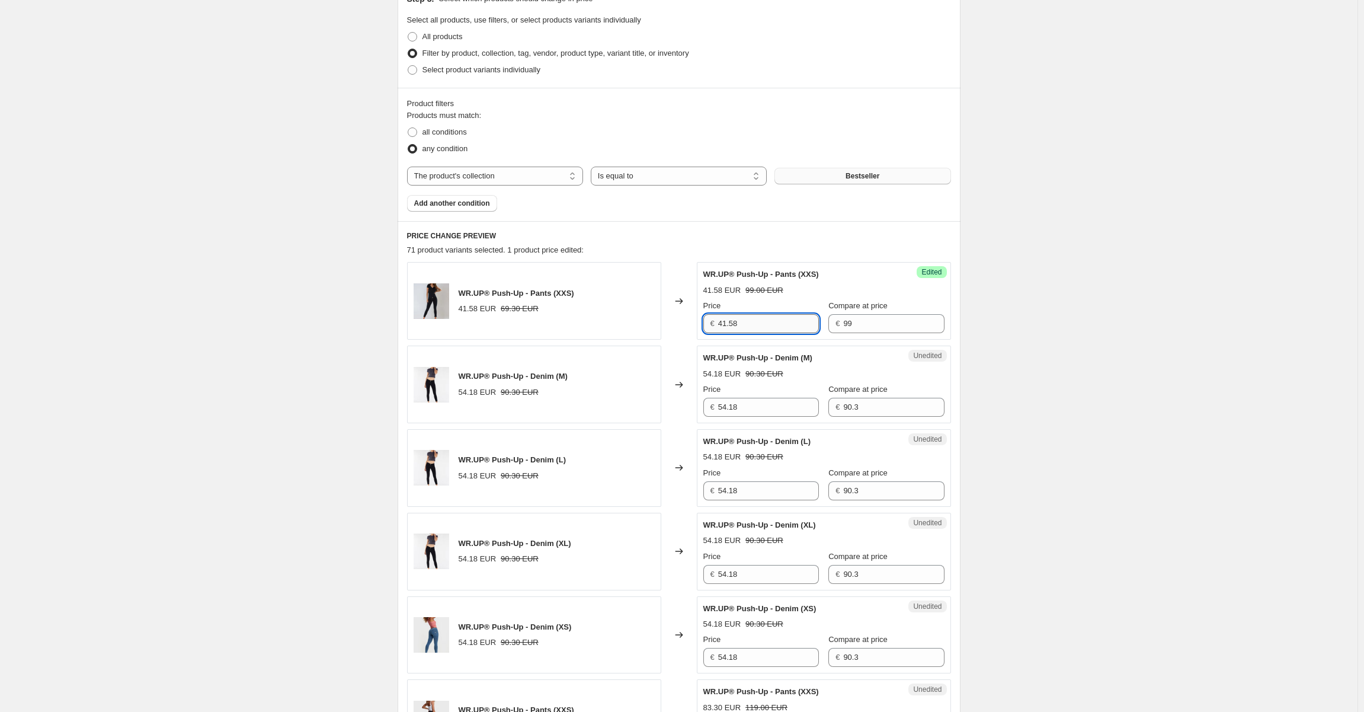
click at [738, 319] on input "41.58" at bounding box center [768, 323] width 101 height 19
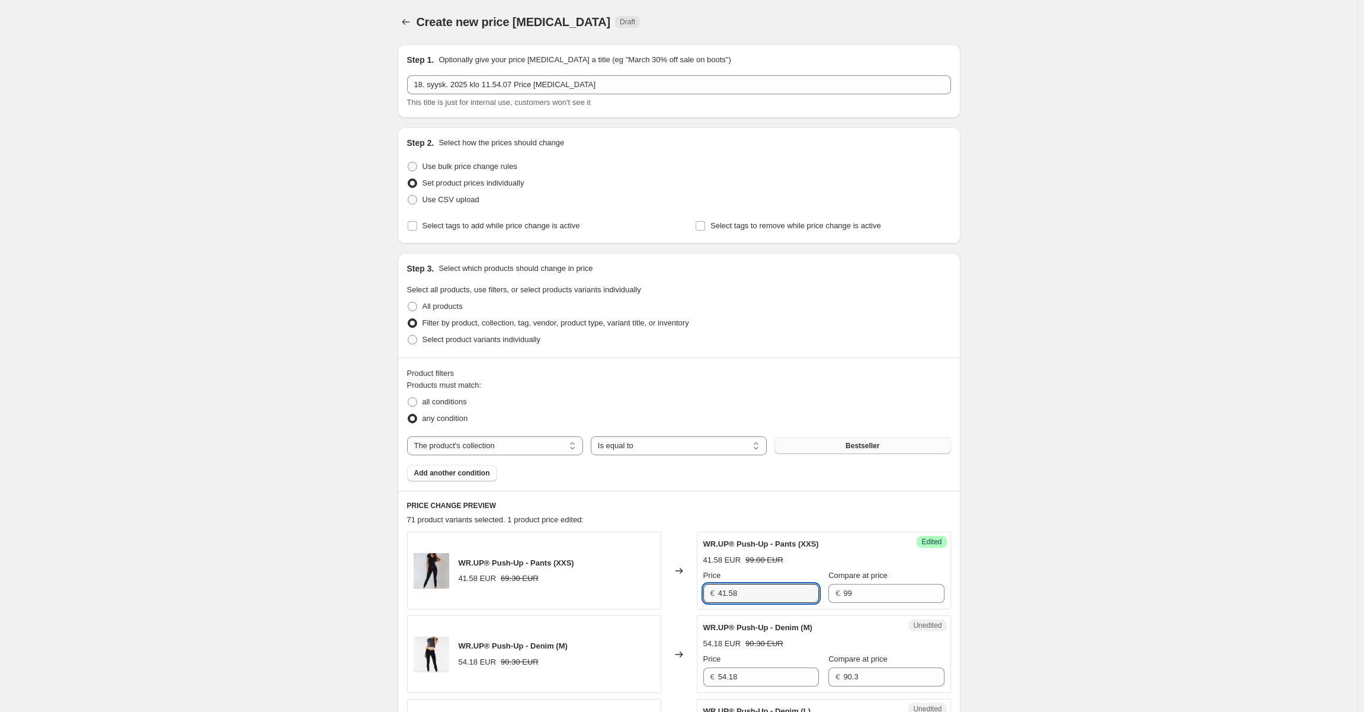
scroll to position [0, 0]
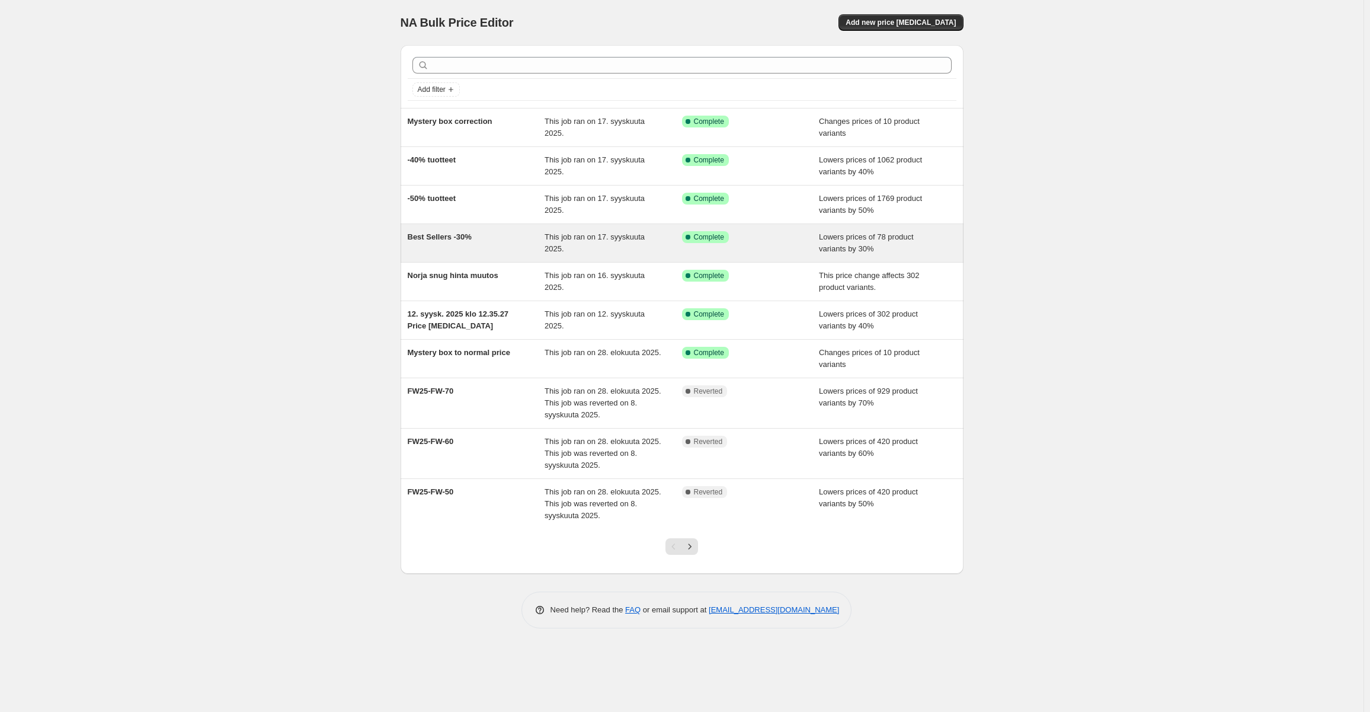
click at [595, 242] on div "This job ran on 17. syyskuuta 2025." at bounding box center [612, 243] width 137 height 24
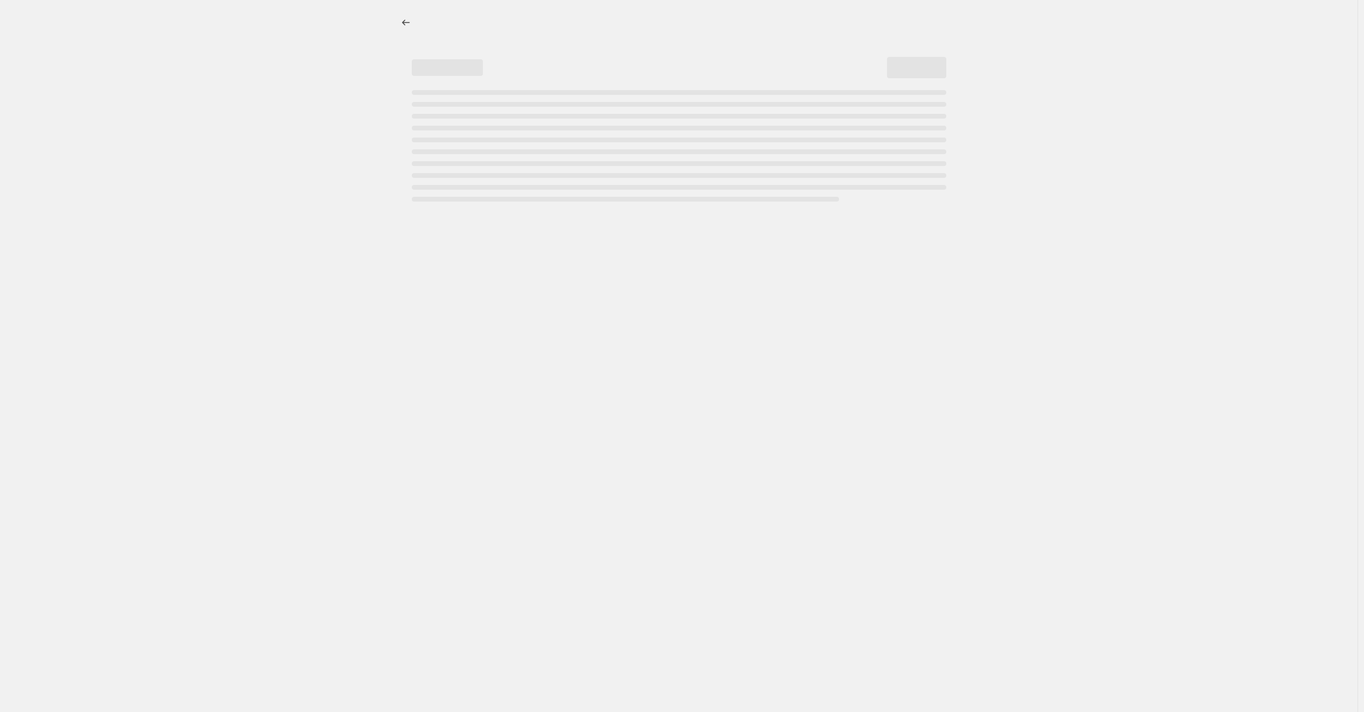
select select "percentage"
select select "collection"
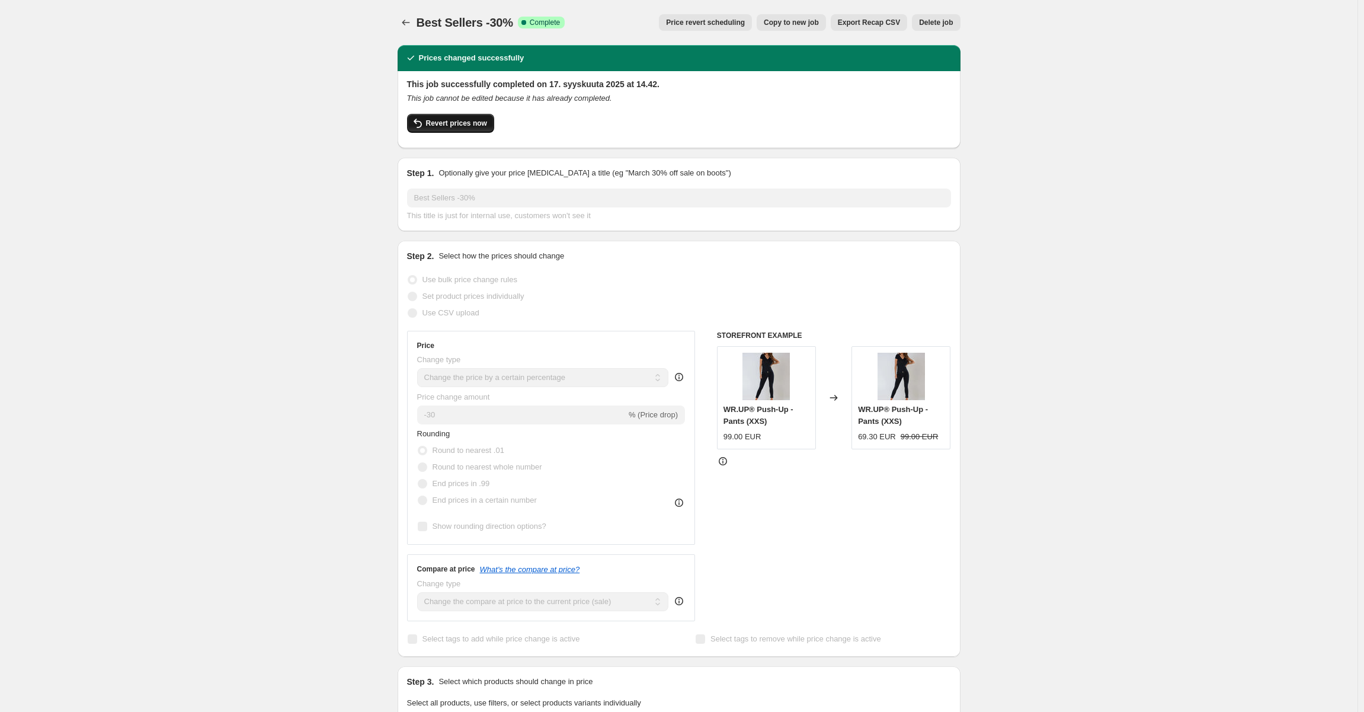
click at [462, 122] on span "Revert prices now" at bounding box center [456, 122] width 61 height 9
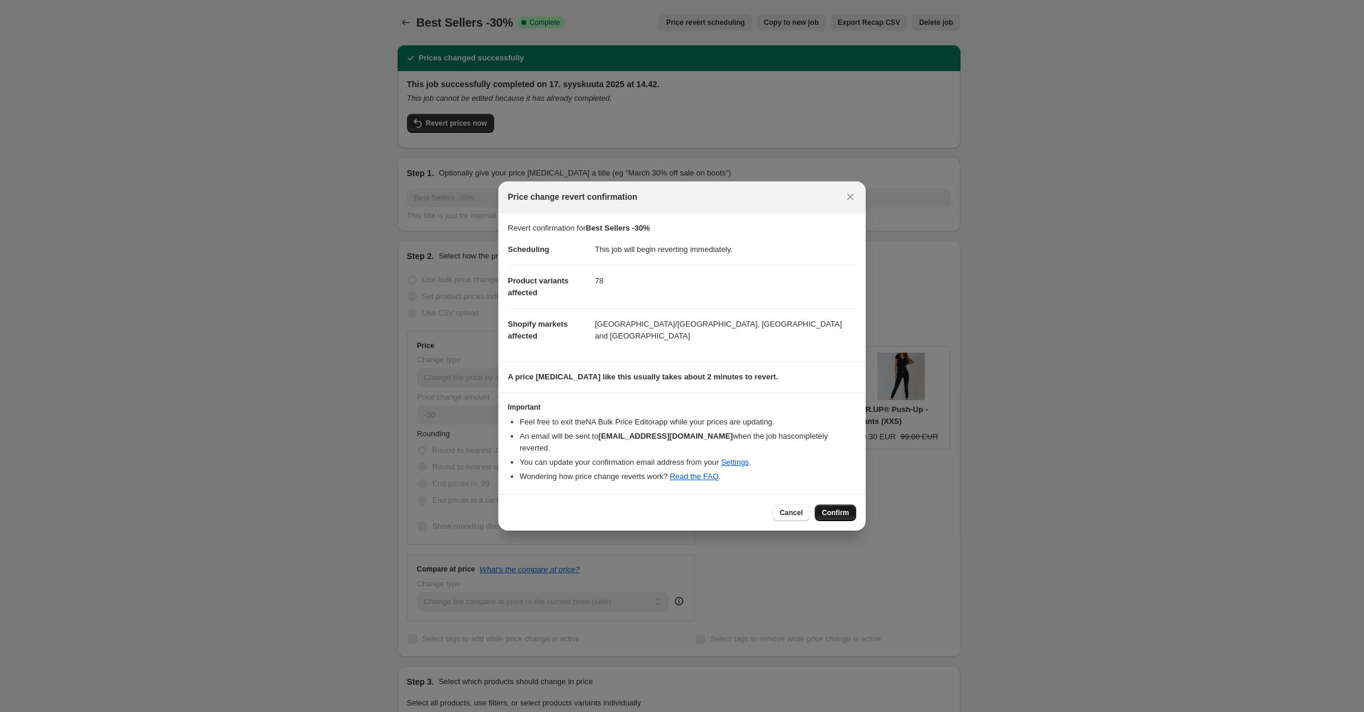
click at [848, 508] on span "Confirm" at bounding box center [835, 512] width 27 height 9
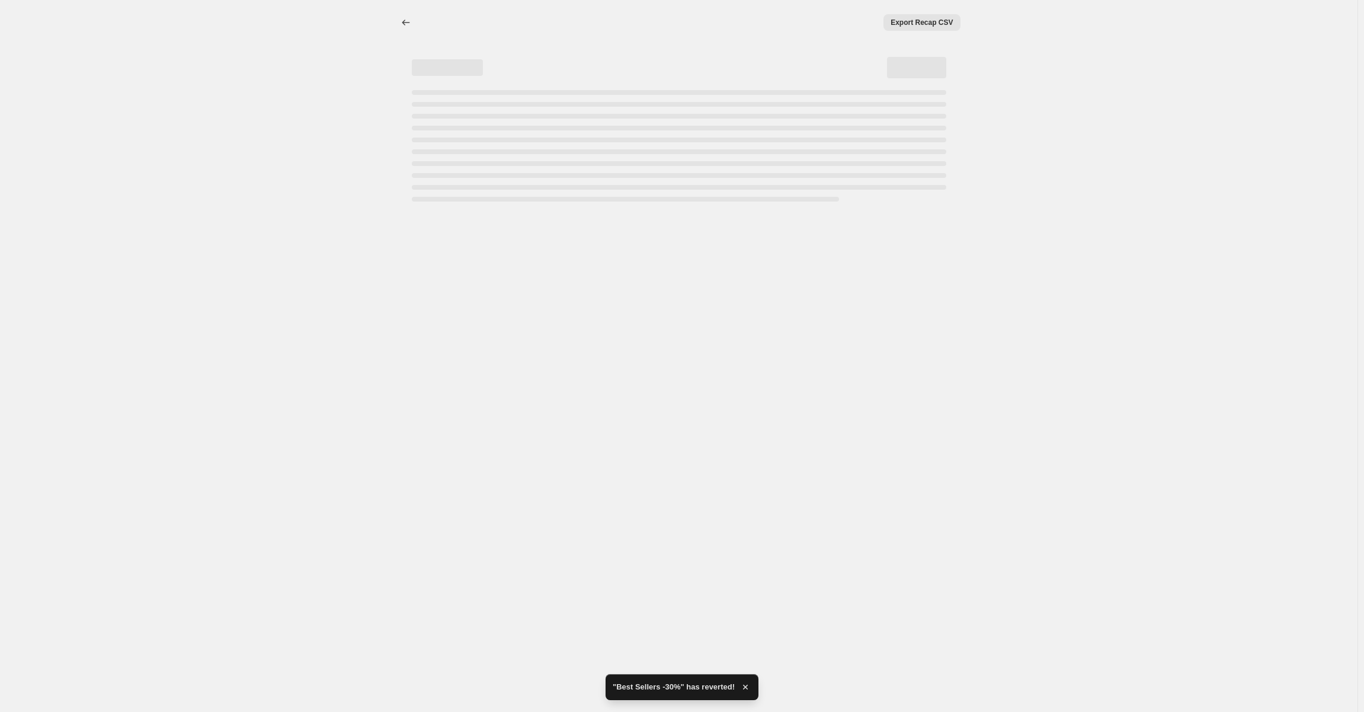
select select "percentage"
select select "collection"
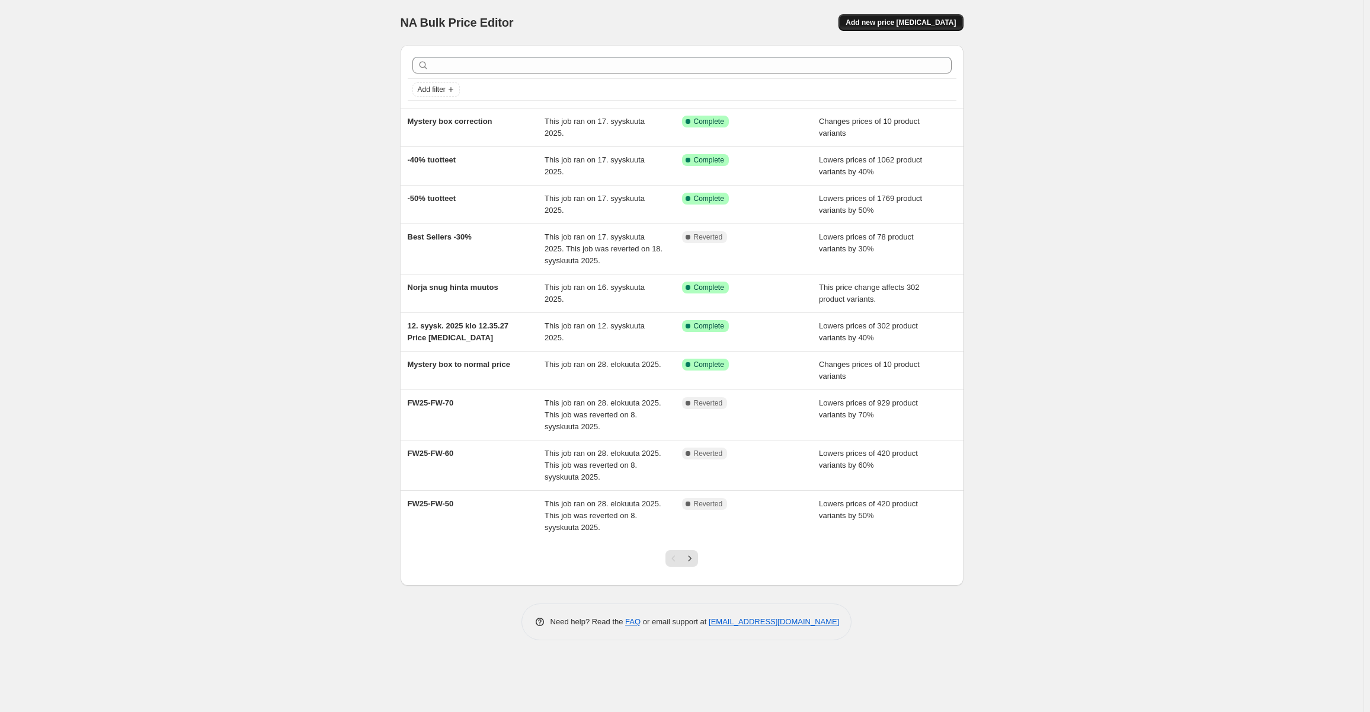
click at [906, 24] on span "Add new price change job" at bounding box center [900, 22] width 110 height 9
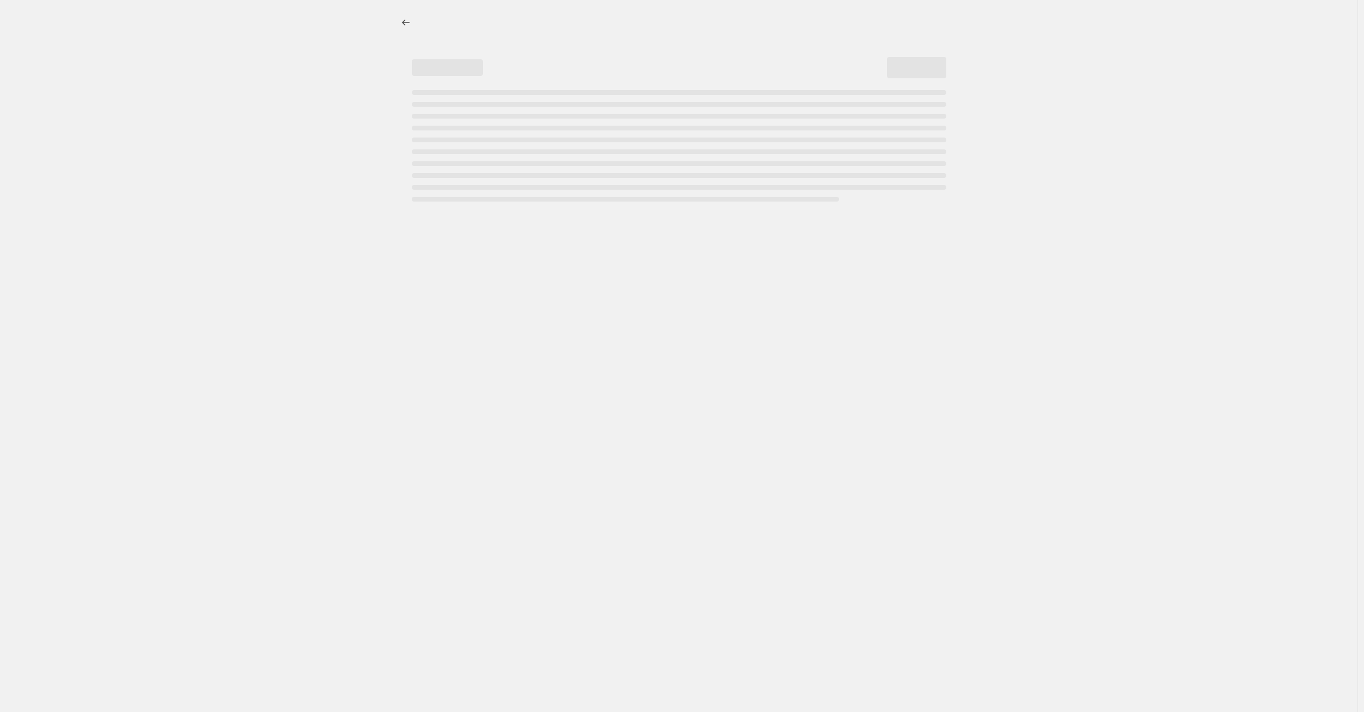
select select "percentage"
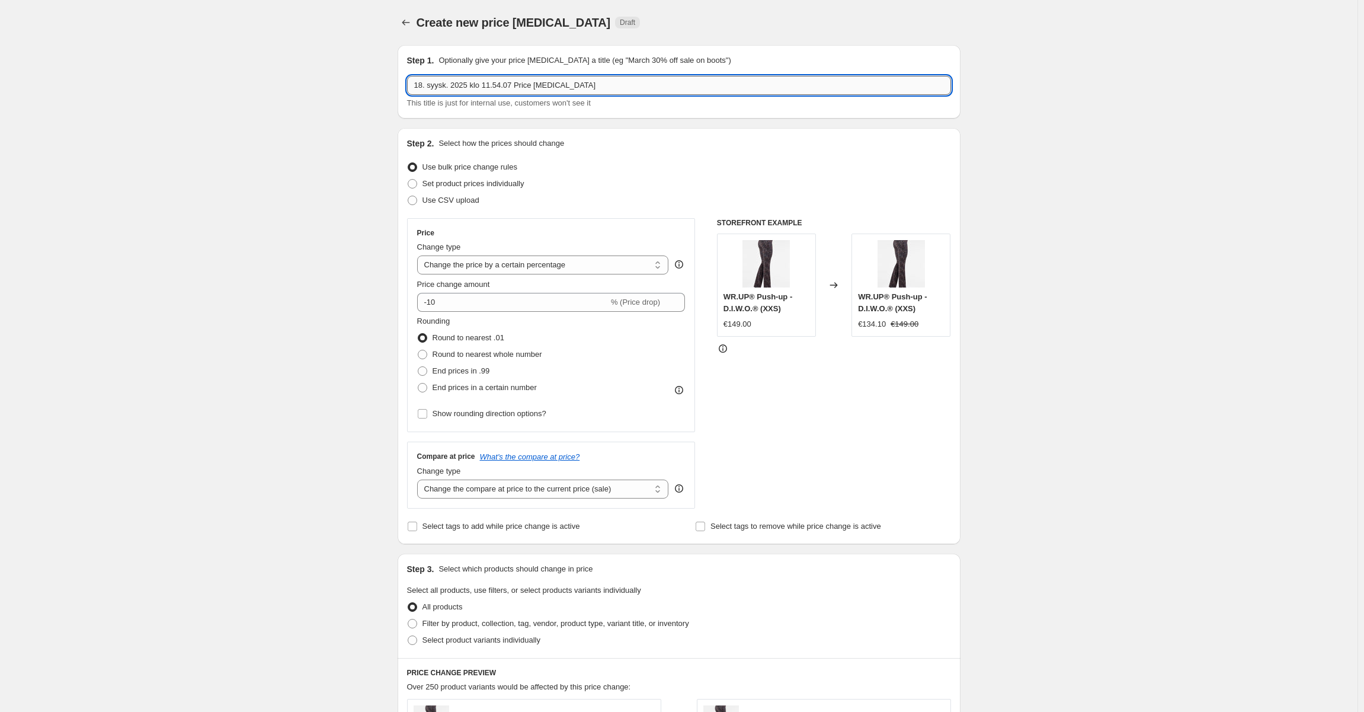
click at [504, 87] on input "18. syysk. 2025 klo 11.54.07 Price change job" at bounding box center [679, 85] width 544 height 19
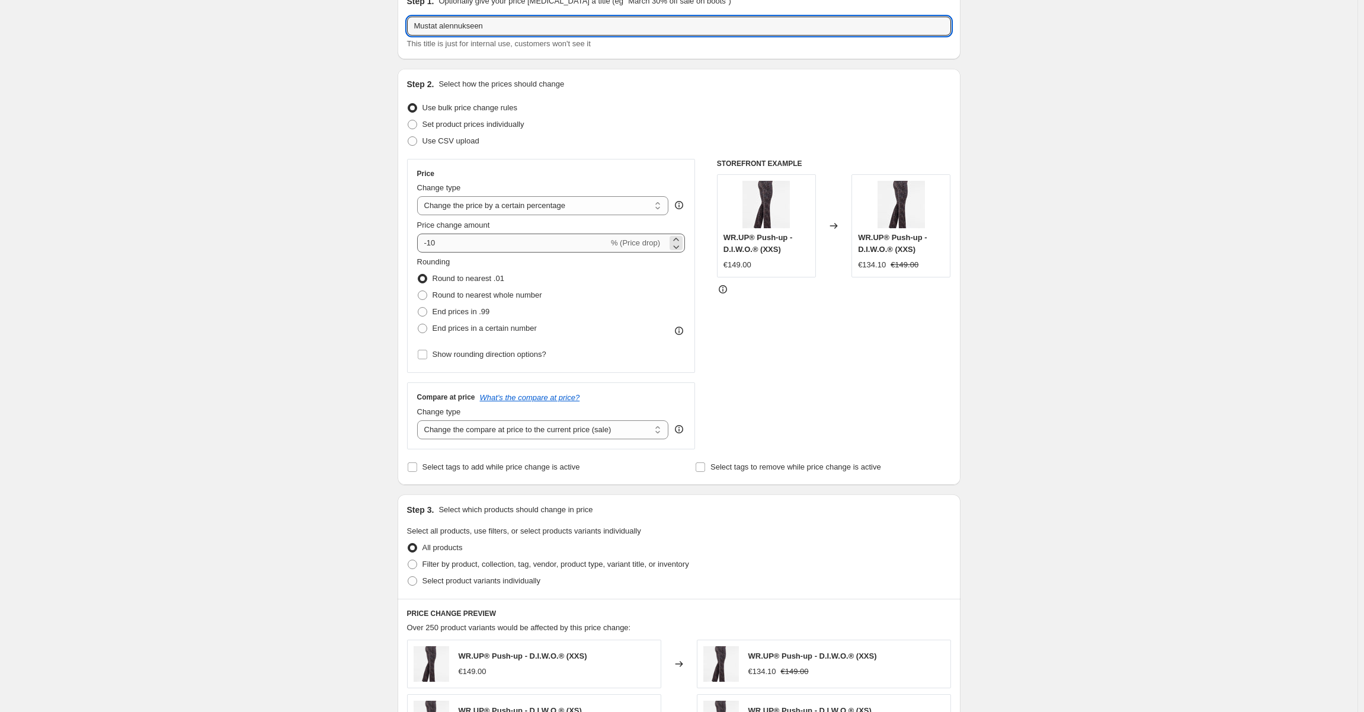
type input "Mustat alennukseen"
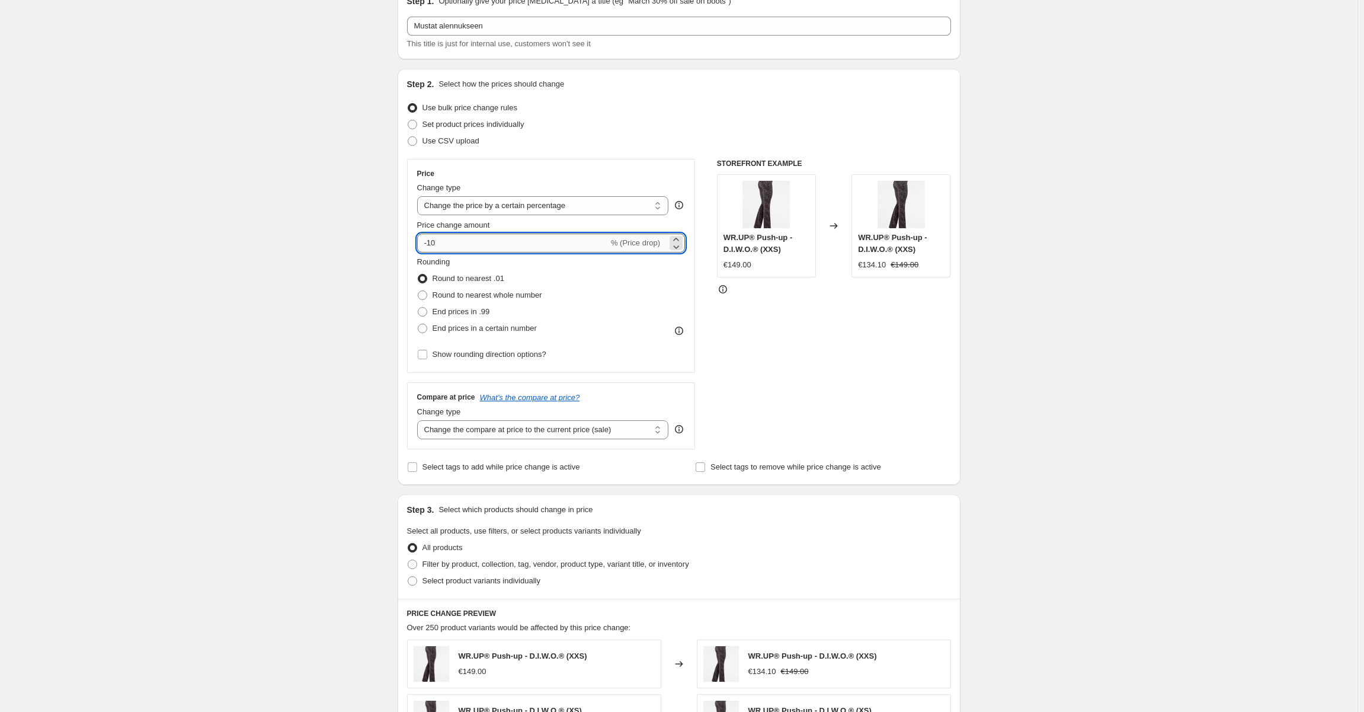
click at [474, 238] on input "-10" at bounding box center [512, 242] width 191 height 19
type input "-30"
click at [319, 228] on div "Create new price change job. This page is ready Create new price change job Dra…" at bounding box center [678, 566] width 1357 height 1251
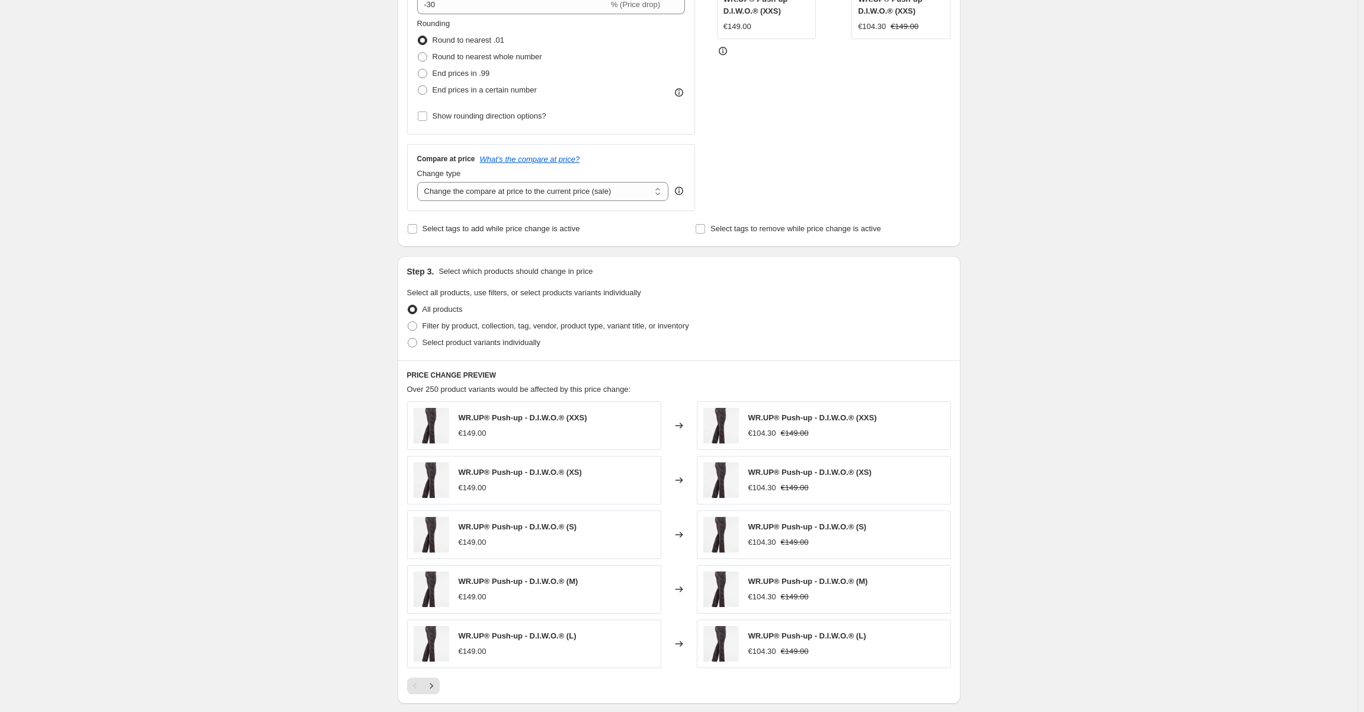
scroll to position [415, 0]
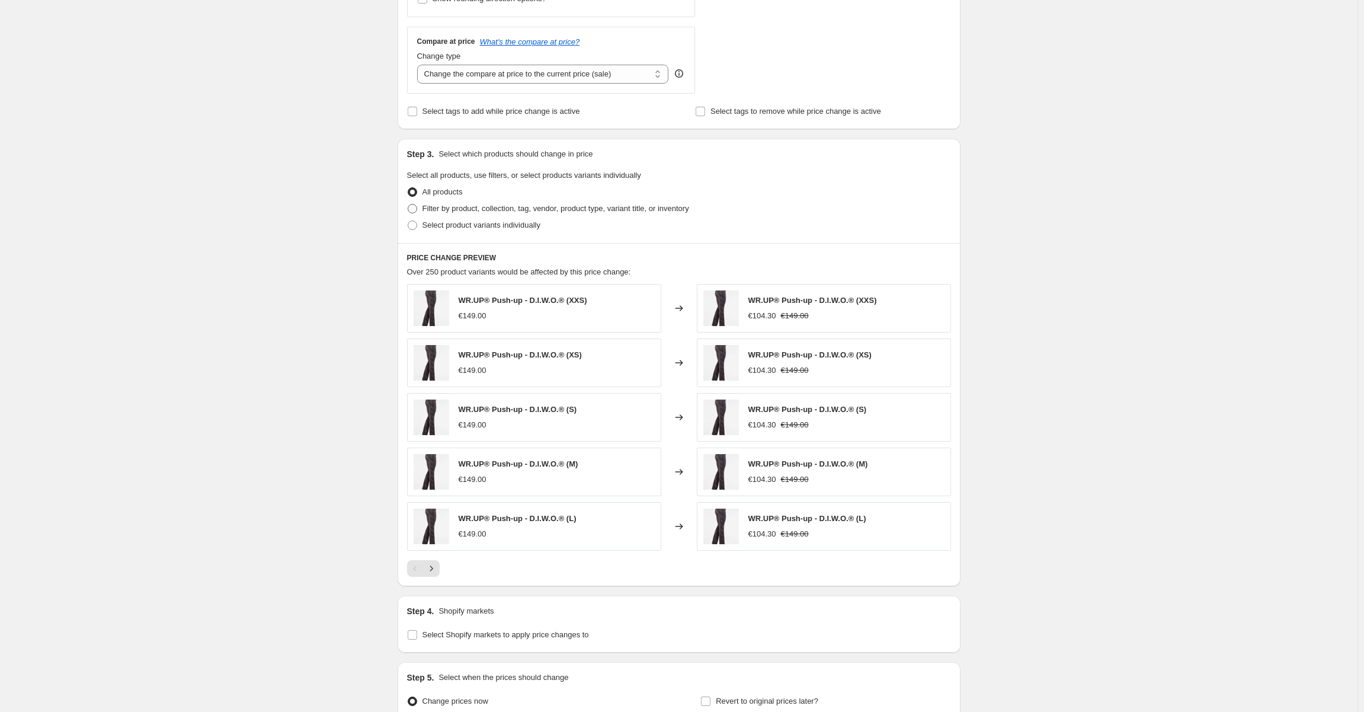
click at [435, 205] on span "Filter by product, collection, tag, vendor, product type, variant title, or inv…" at bounding box center [555, 208] width 267 height 9
click at [408, 204] on input "Filter by product, collection, tag, vendor, product type, variant title, or inv…" at bounding box center [408, 204] width 1 height 1
radio input "true"
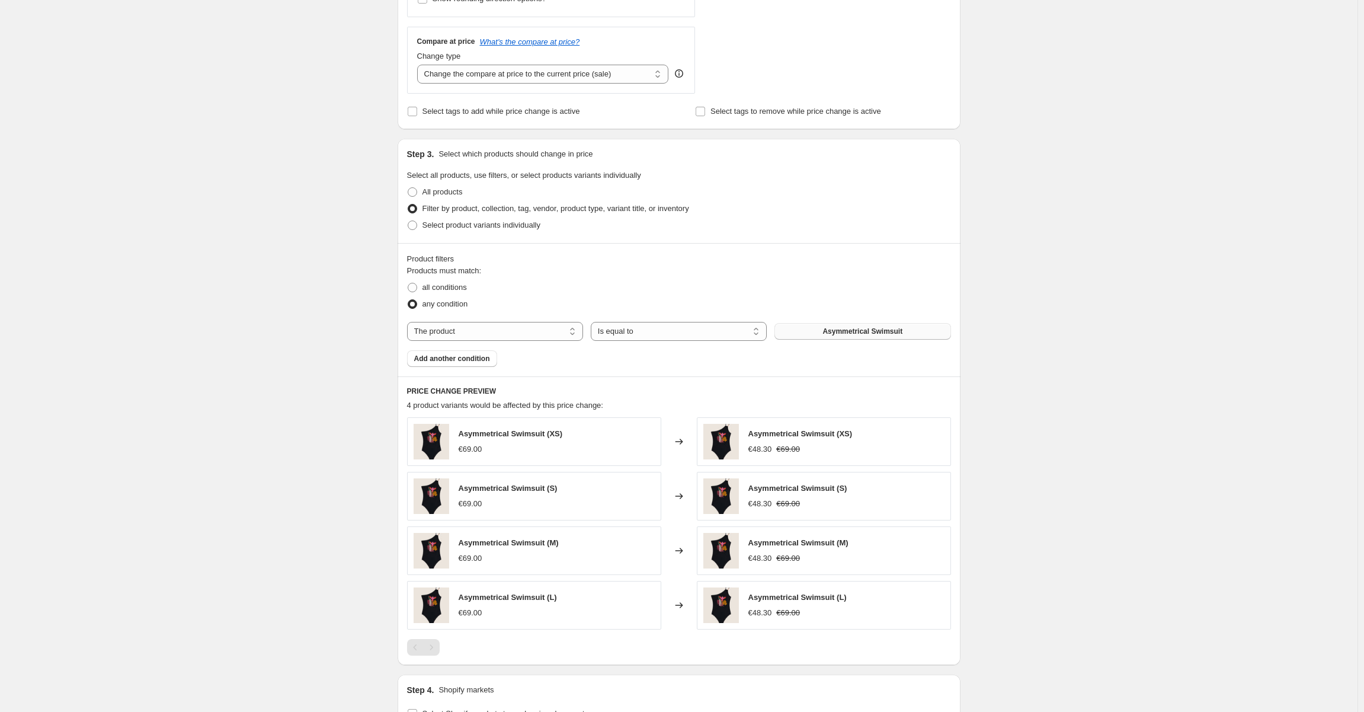
click at [847, 338] on button "Asymmetrical Swimsuit" at bounding box center [862, 331] width 176 height 17
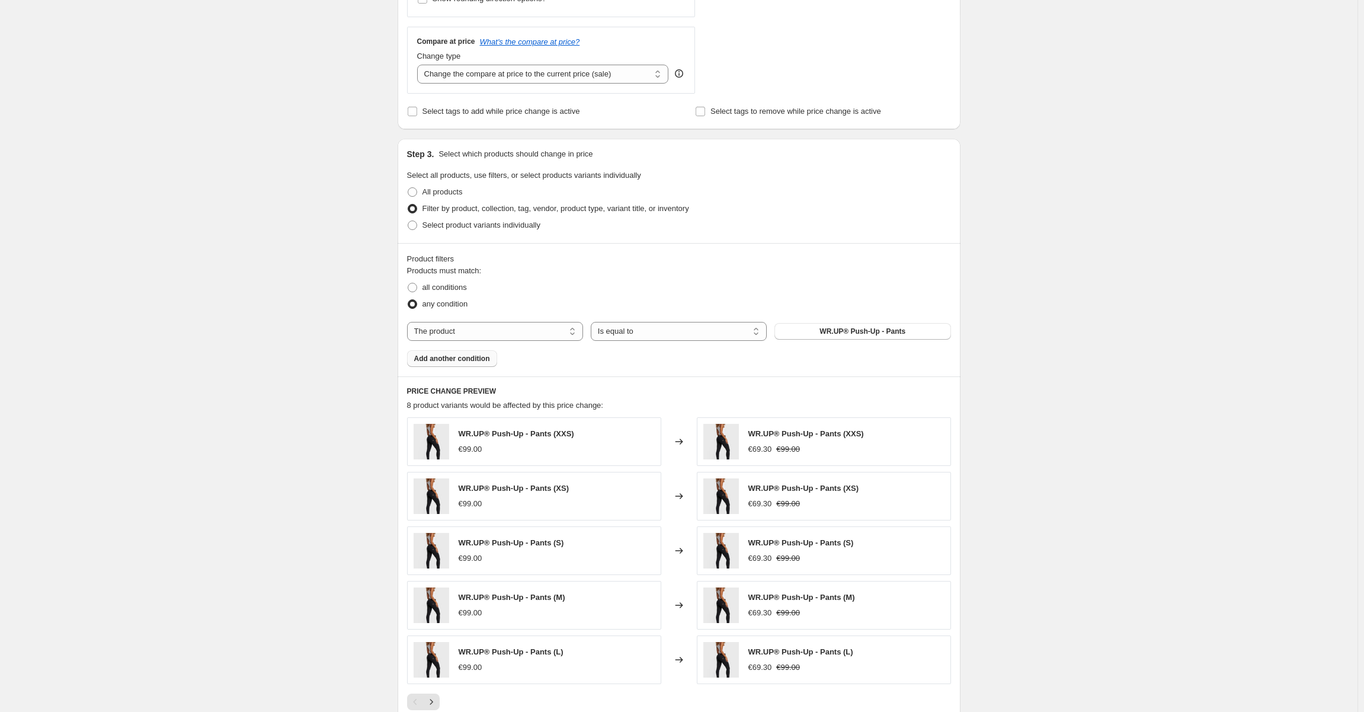
click at [473, 357] on span "Add another condition" at bounding box center [452, 358] width 76 height 9
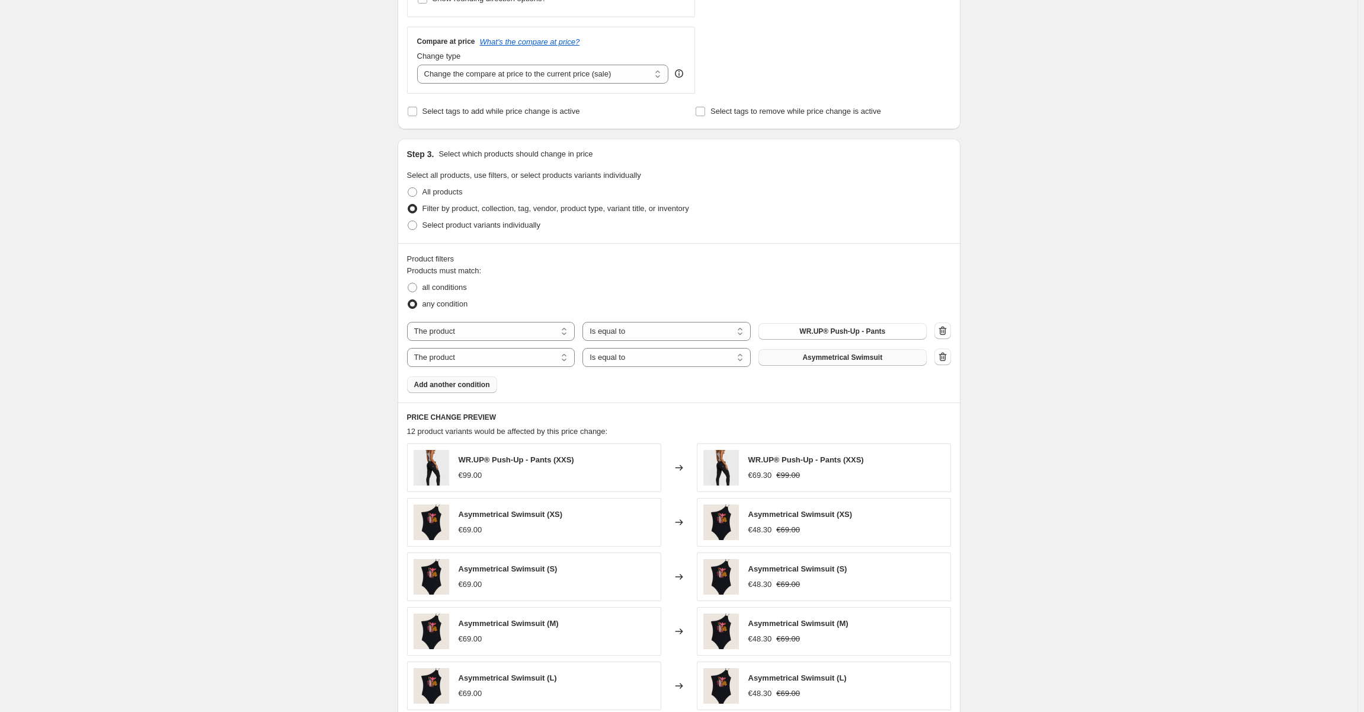
click at [872, 362] on button "Asymmetrical Swimsuit" at bounding box center [842, 357] width 168 height 17
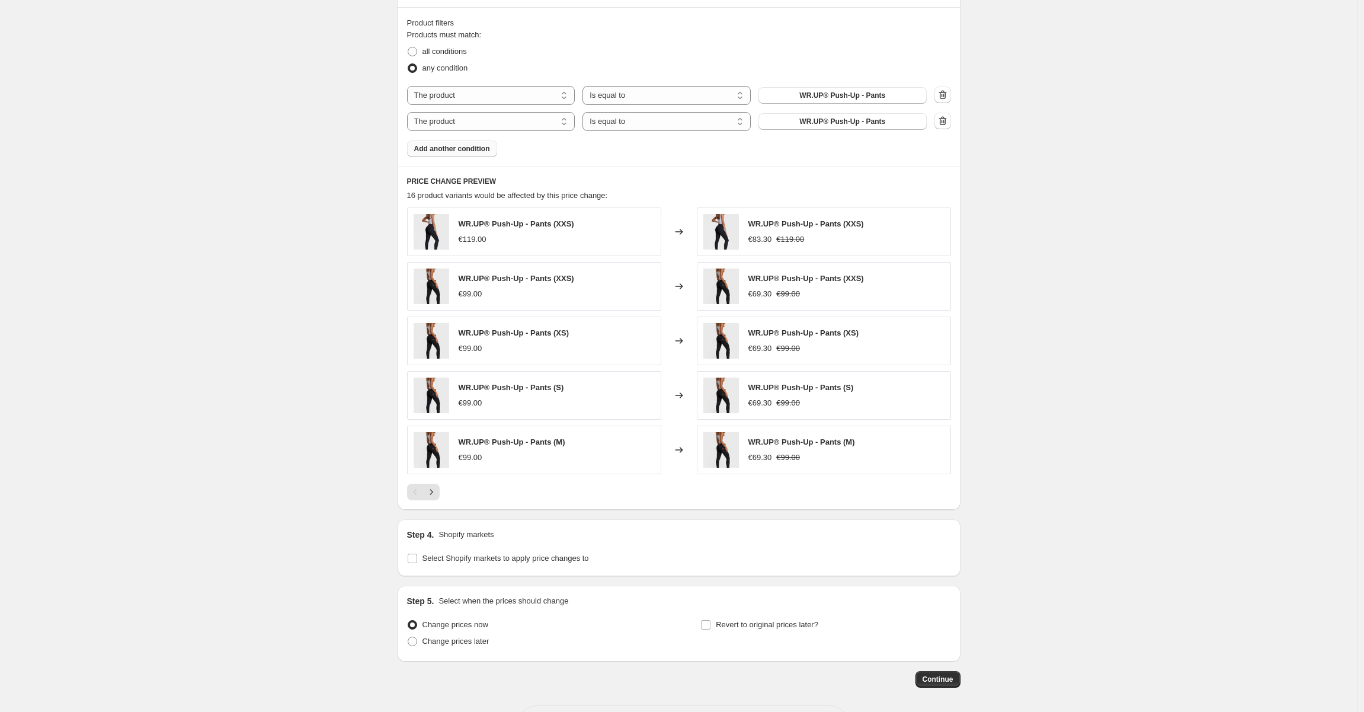
scroll to position [652, 0]
click at [440, 489] on button "Next" at bounding box center [431, 490] width 17 height 17
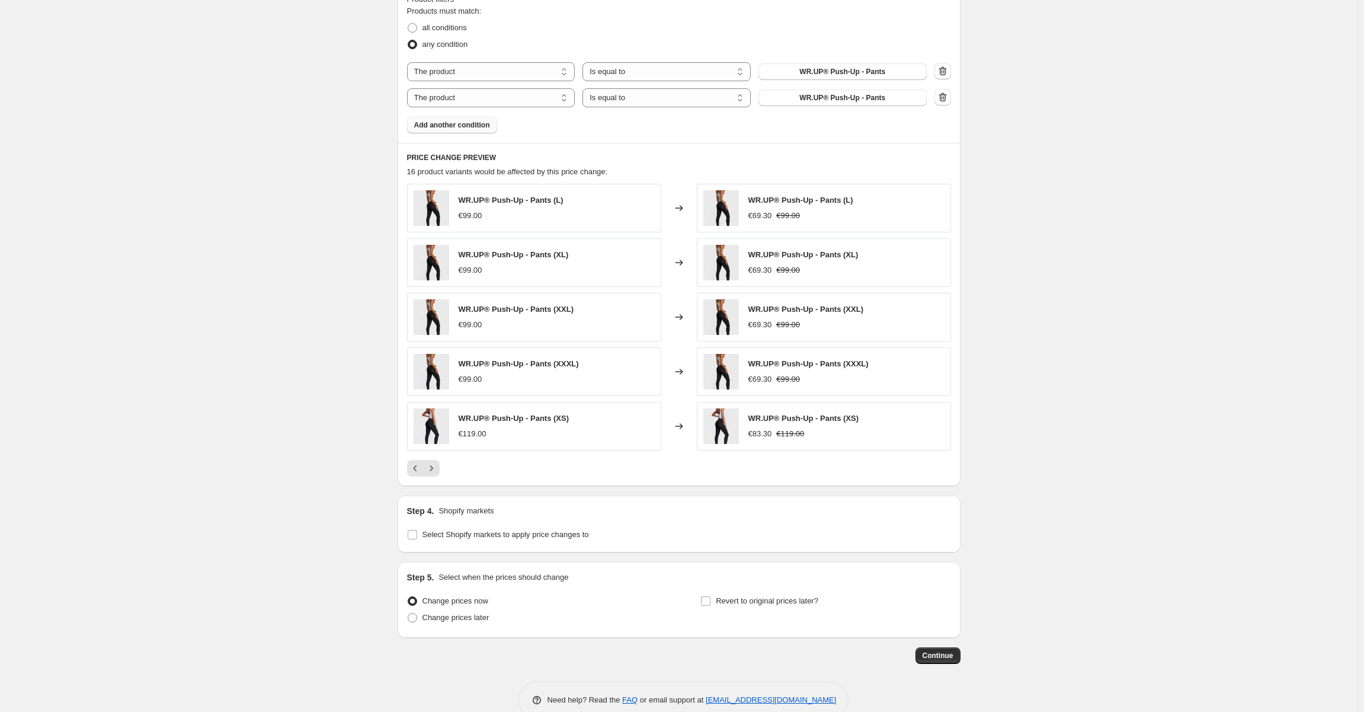
scroll to position [696, 0]
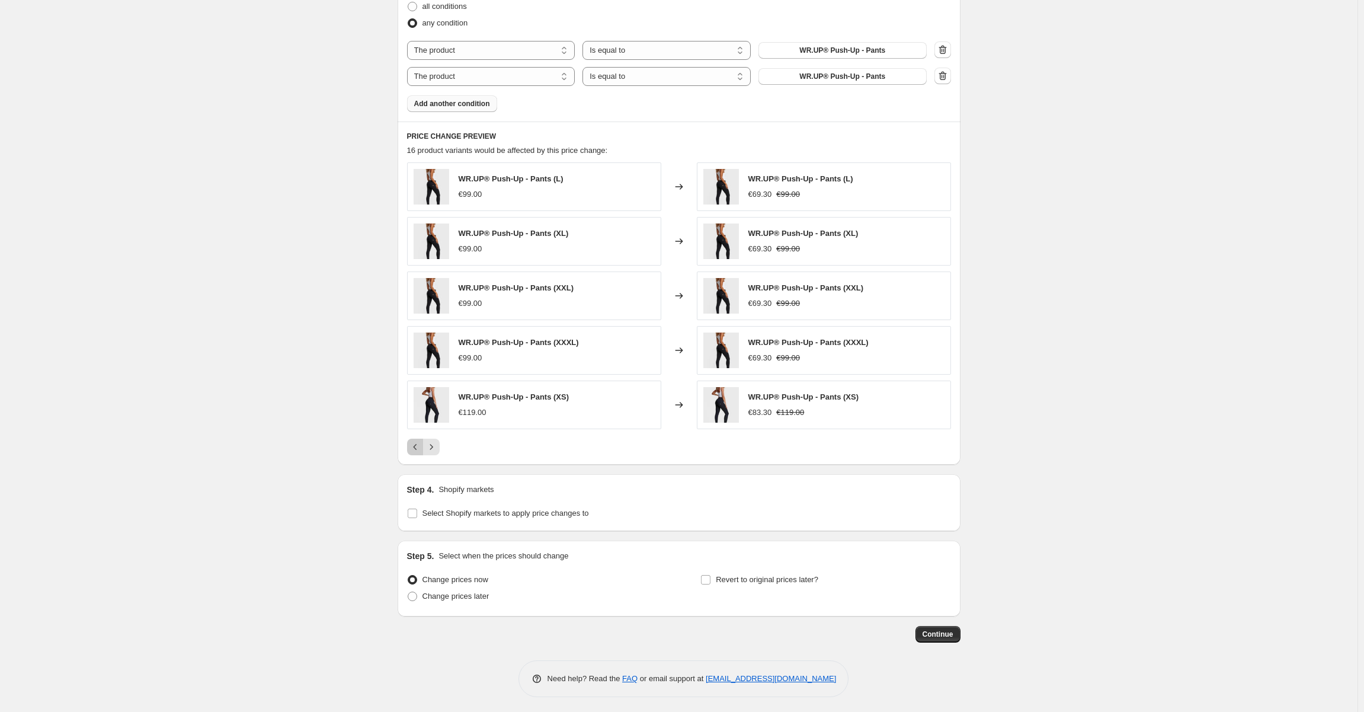
click at [413, 450] on button "Previous" at bounding box center [415, 446] width 17 height 17
click at [418, 508] on span at bounding box center [412, 513] width 11 height 11
click at [417, 508] on input "Select Shopify markets to apply price changes to" at bounding box center [412, 512] width 9 height 9
checkbox input "true"
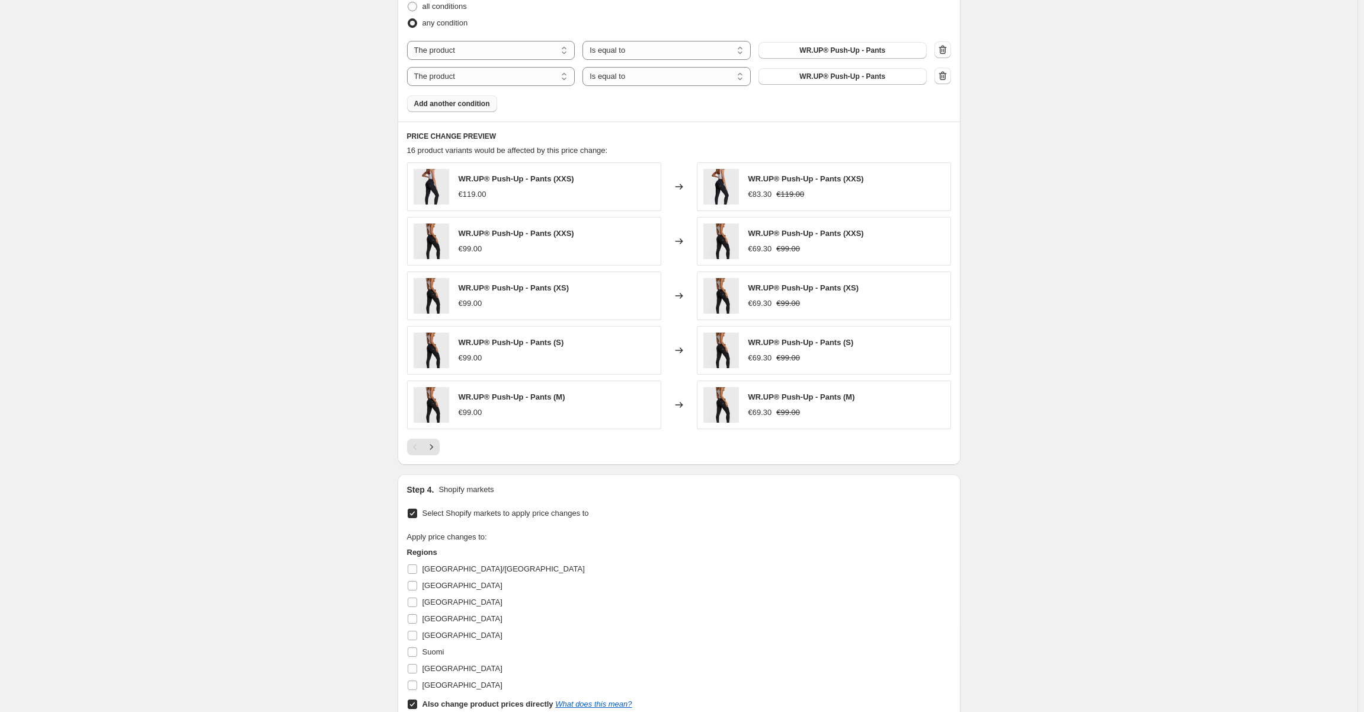
scroll to position [908, 0]
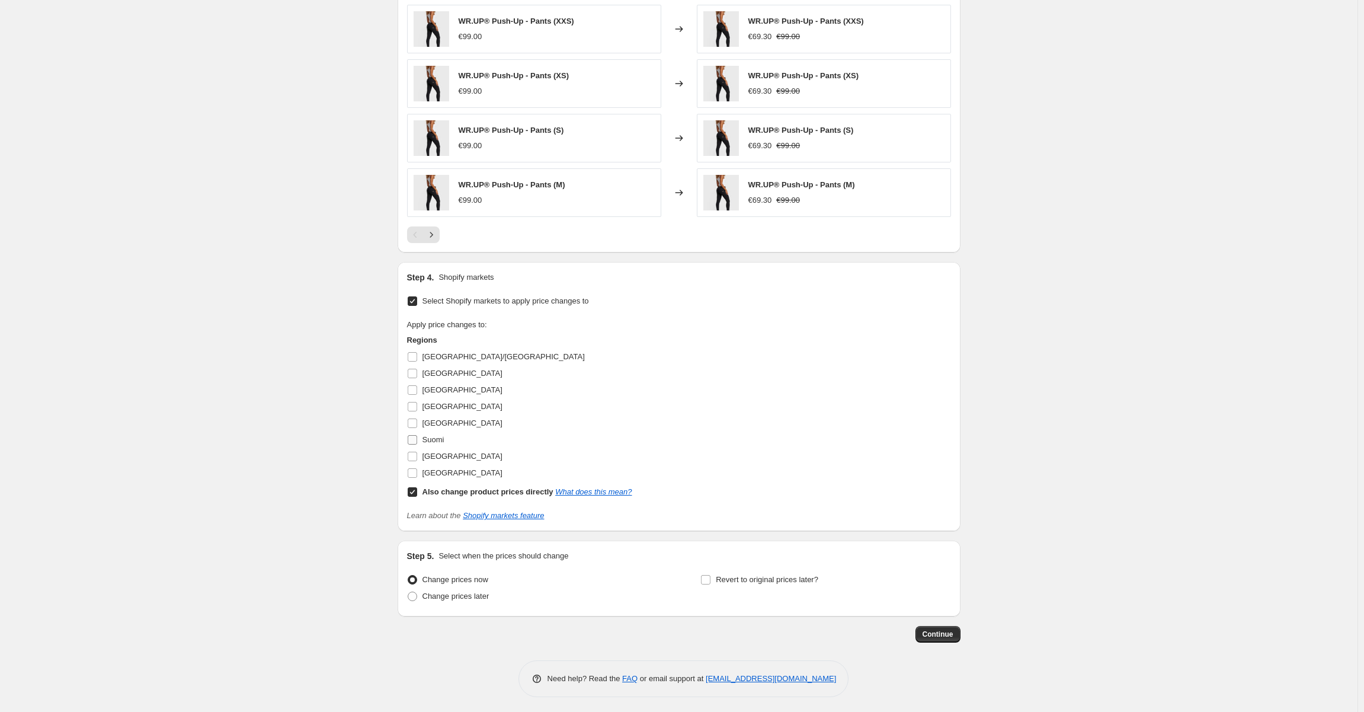
click at [418, 439] on span at bounding box center [412, 439] width 11 height 11
click at [417, 439] on input "Suomi" at bounding box center [412, 439] width 9 height 9
checkbox input "true"
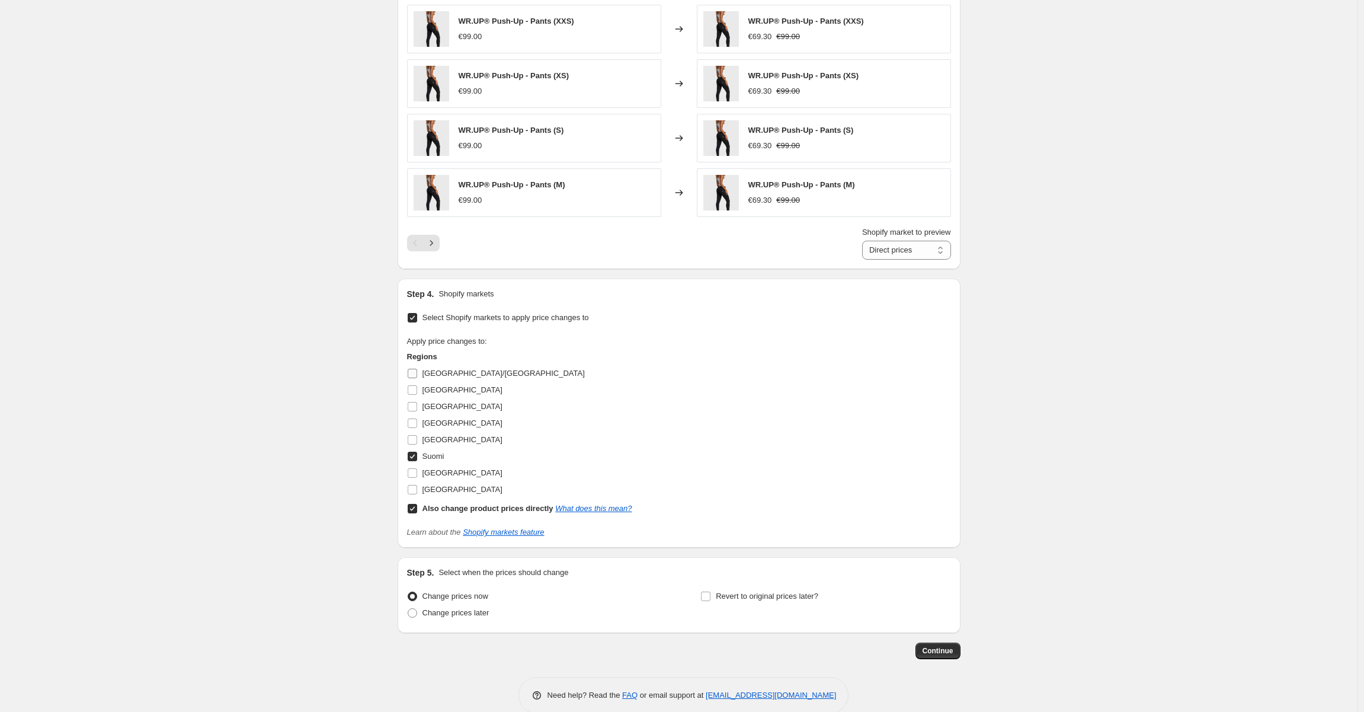
click at [417, 369] on input "AUSTRIA/GERMANY" at bounding box center [412, 373] width 9 height 9
checkbox input "true"
click at [417, 440] on input "SWEDEN" at bounding box center [412, 439] width 9 height 9
checkbox input "true"
click at [417, 508] on input "Also change product prices directly What does this mean?" at bounding box center [412, 508] width 9 height 9
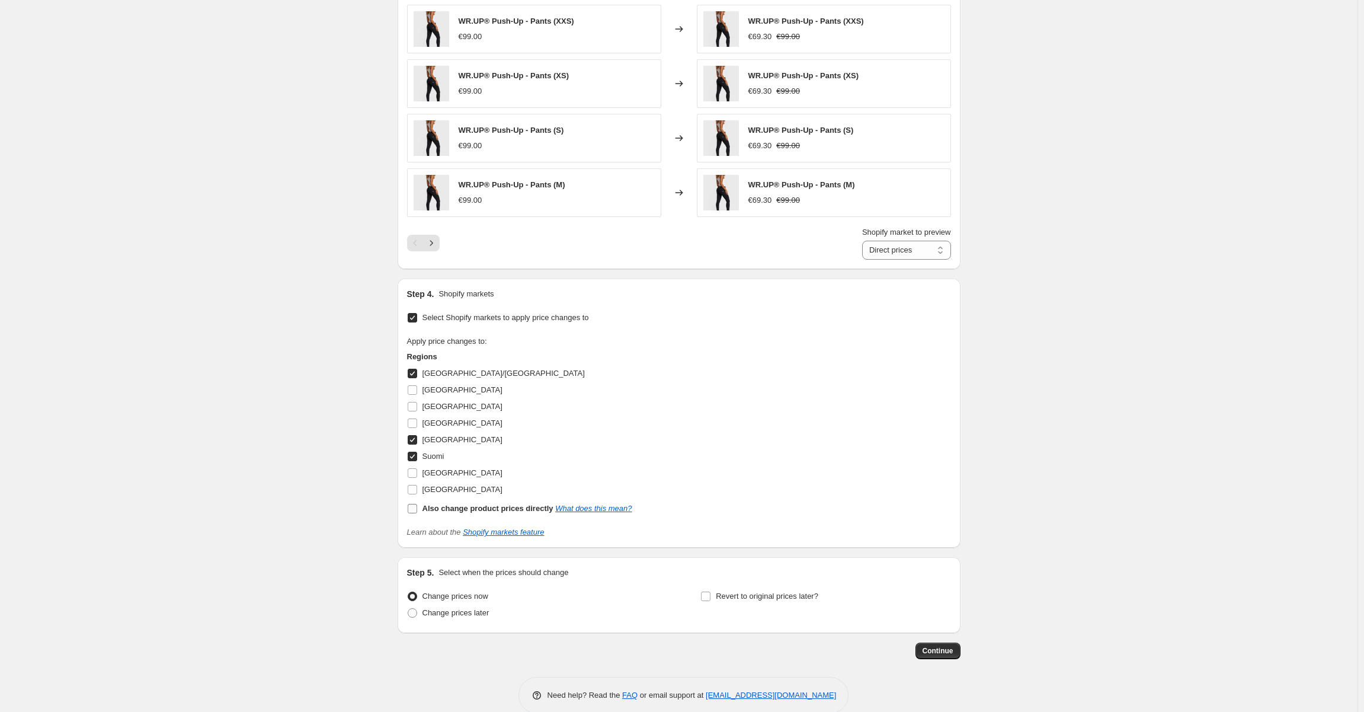
checkbox input "false"
select select "99453829444"
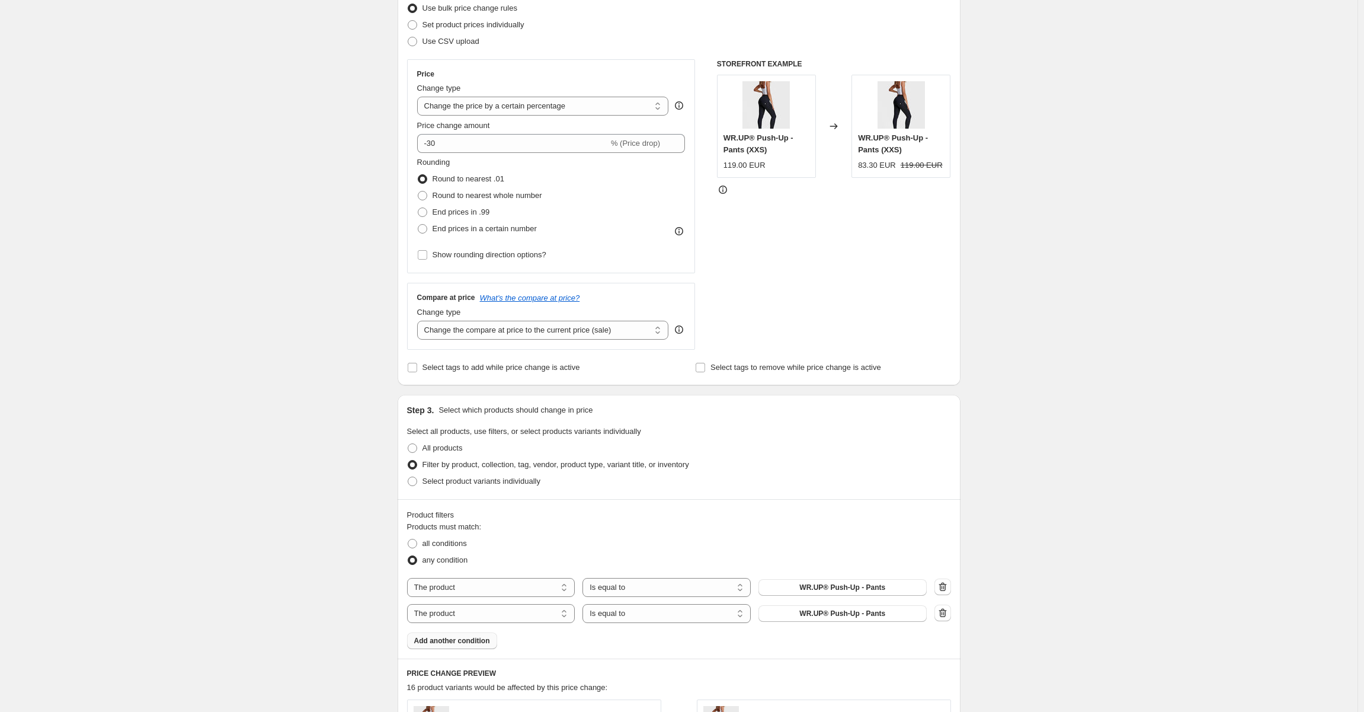
scroll to position [178, 0]
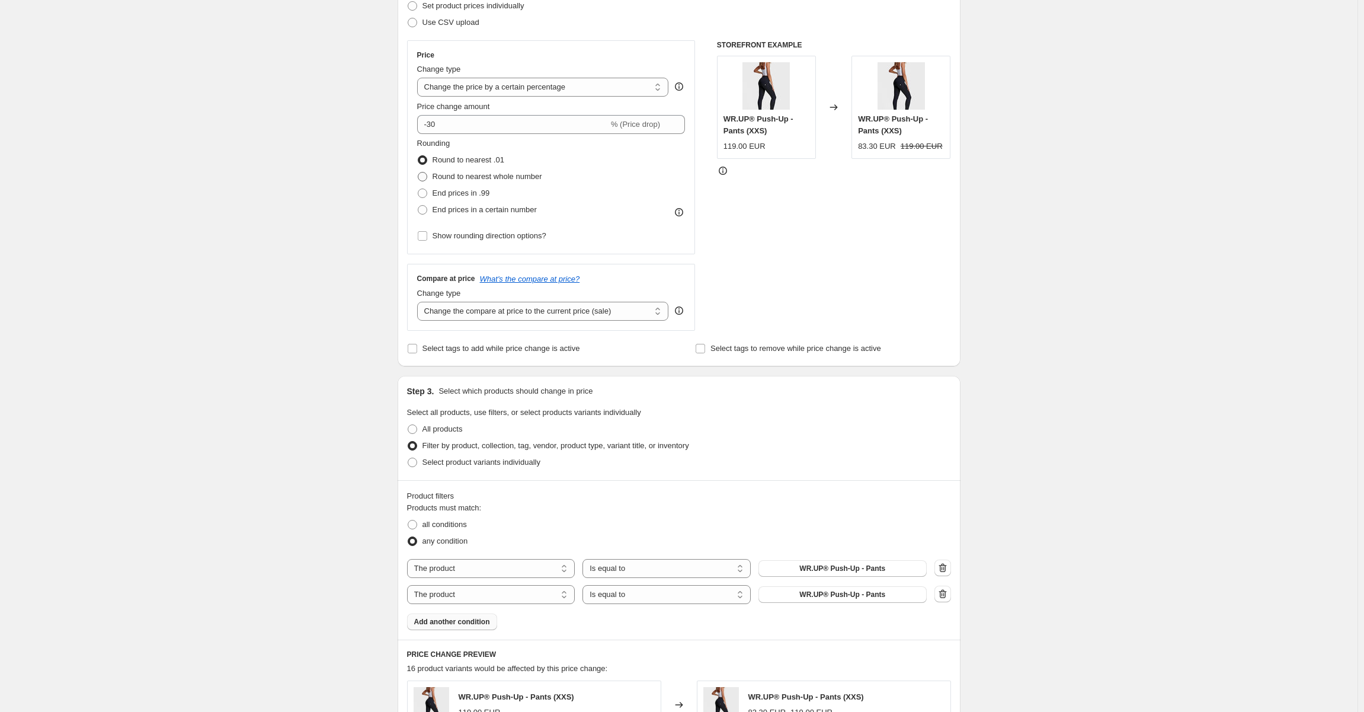
click at [425, 178] on span at bounding box center [422, 176] width 9 height 9
click at [418, 172] on input "Round to nearest whole number" at bounding box center [418, 172] width 1 height 1
radio input "true"
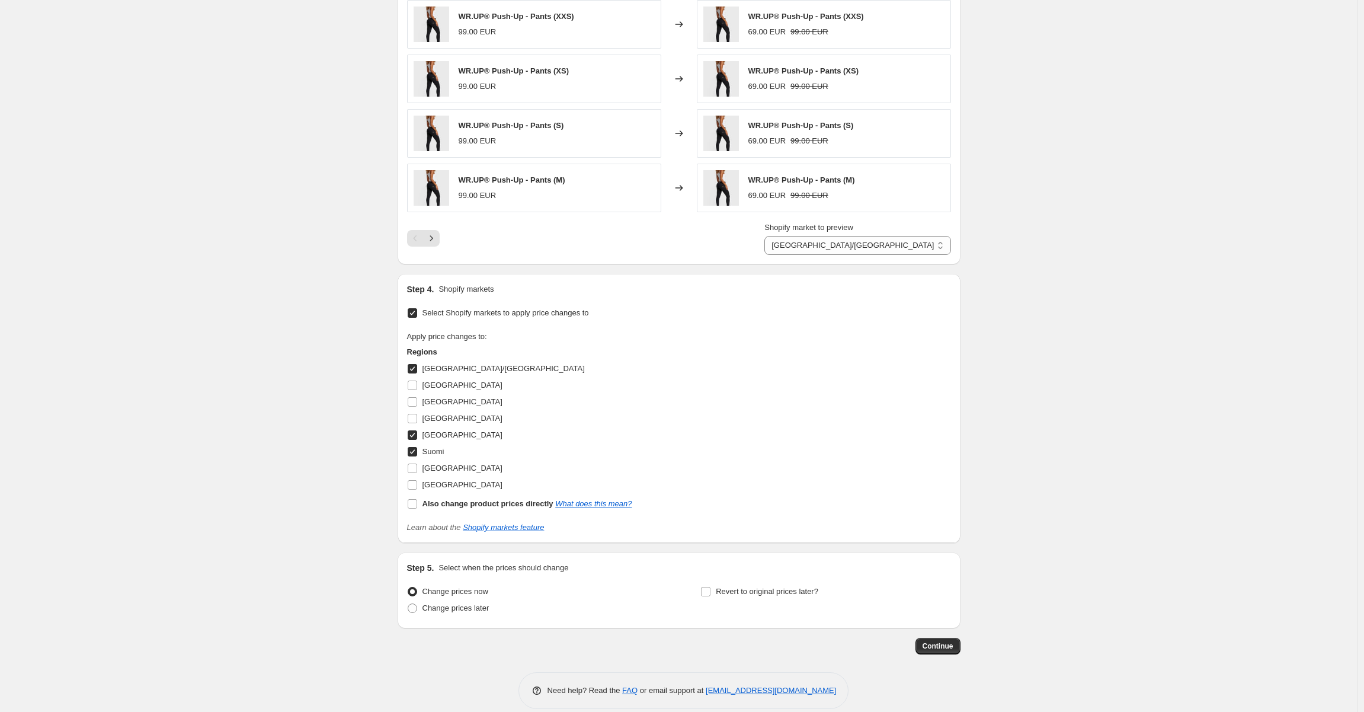
scroll to position [924, 0]
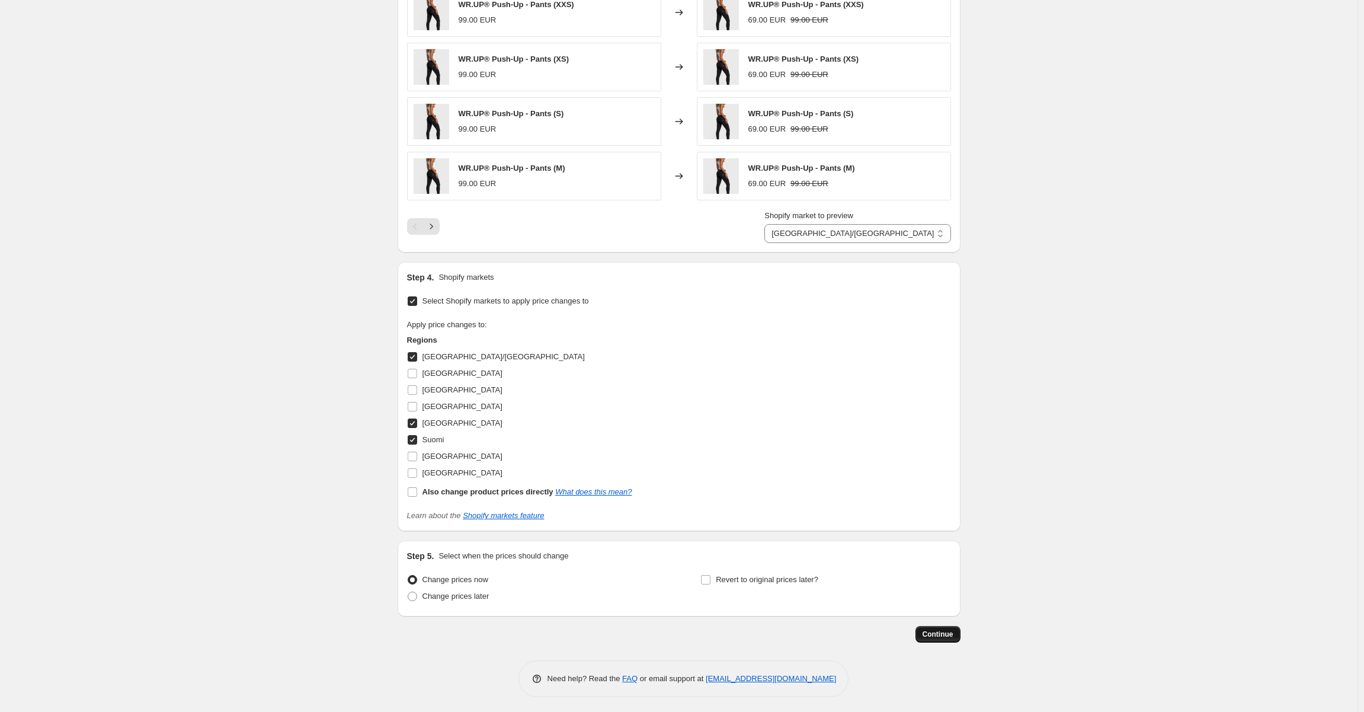
drag, startPoint x: 944, startPoint y: 635, endPoint x: 934, endPoint y: 635, distance: 10.7
click at [934, 635] on span "Continue" at bounding box center [937, 633] width 31 height 9
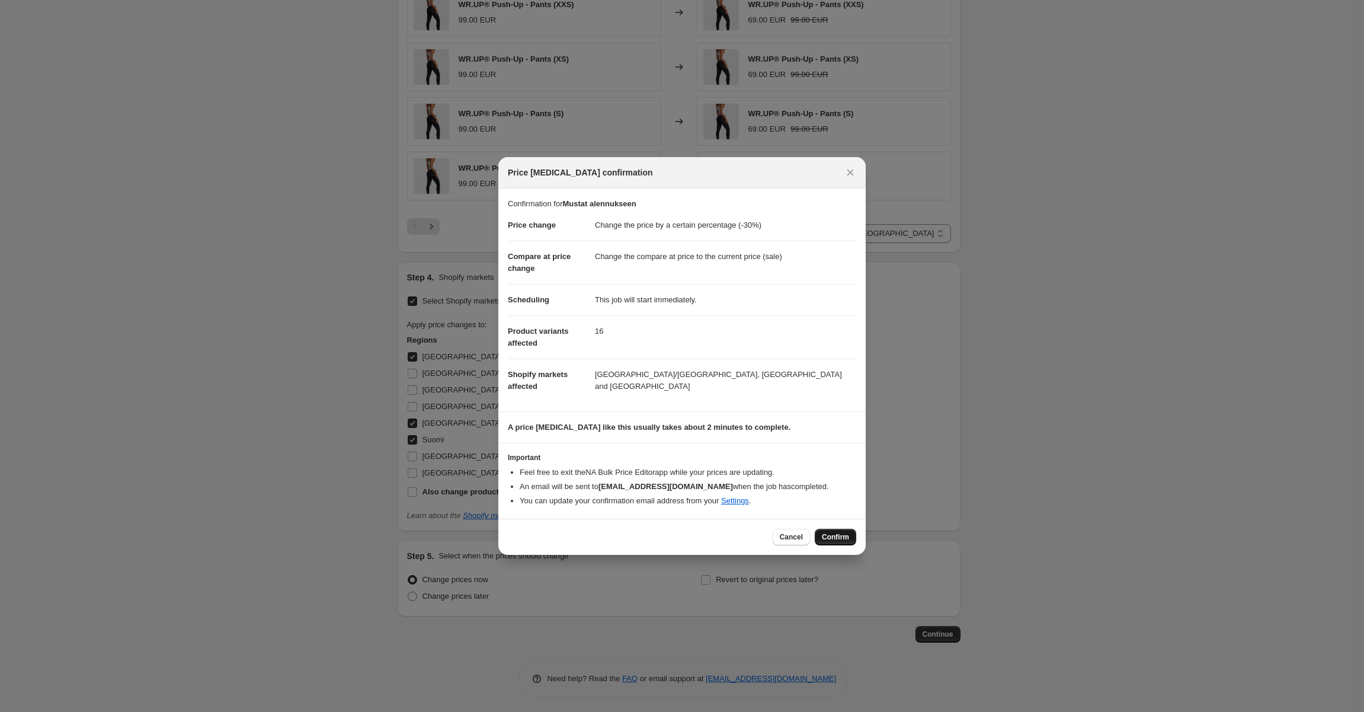
click at [834, 539] on span "Confirm" at bounding box center [835, 536] width 27 height 9
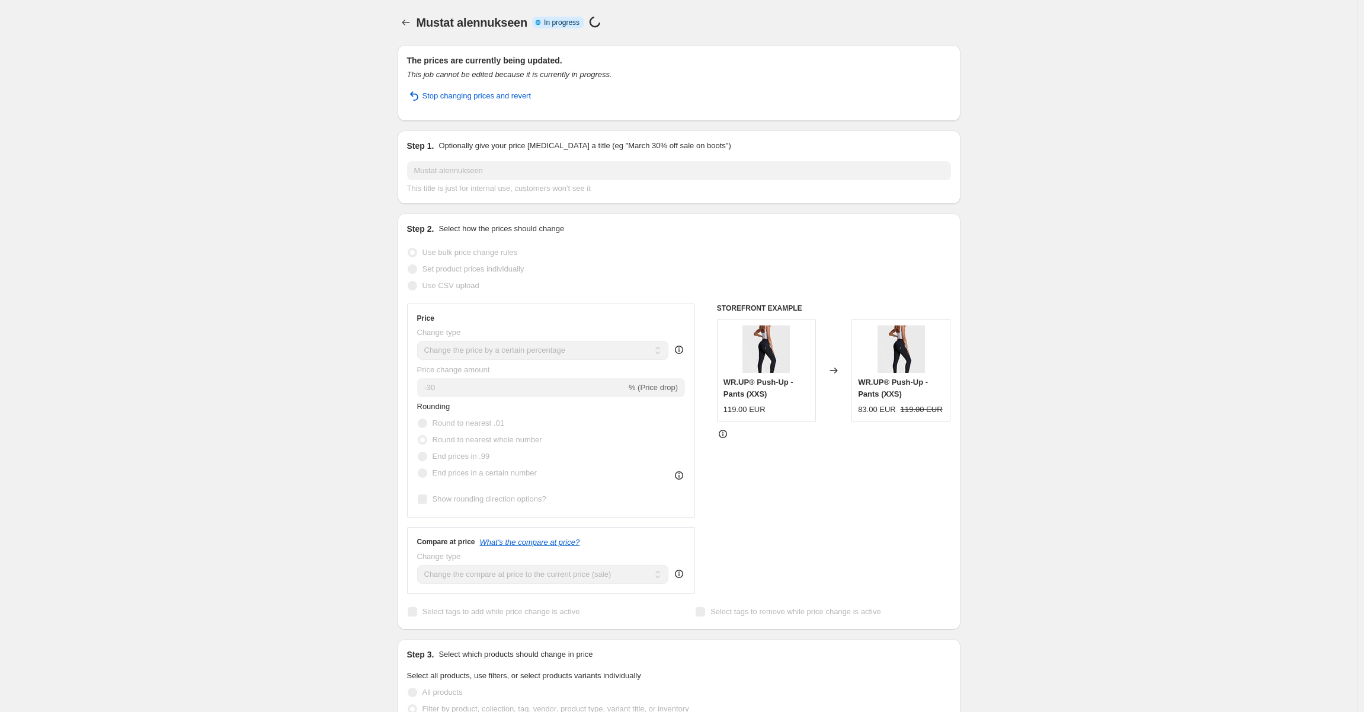
select select "percentage"
